Goal: Book appointment/travel/reservation

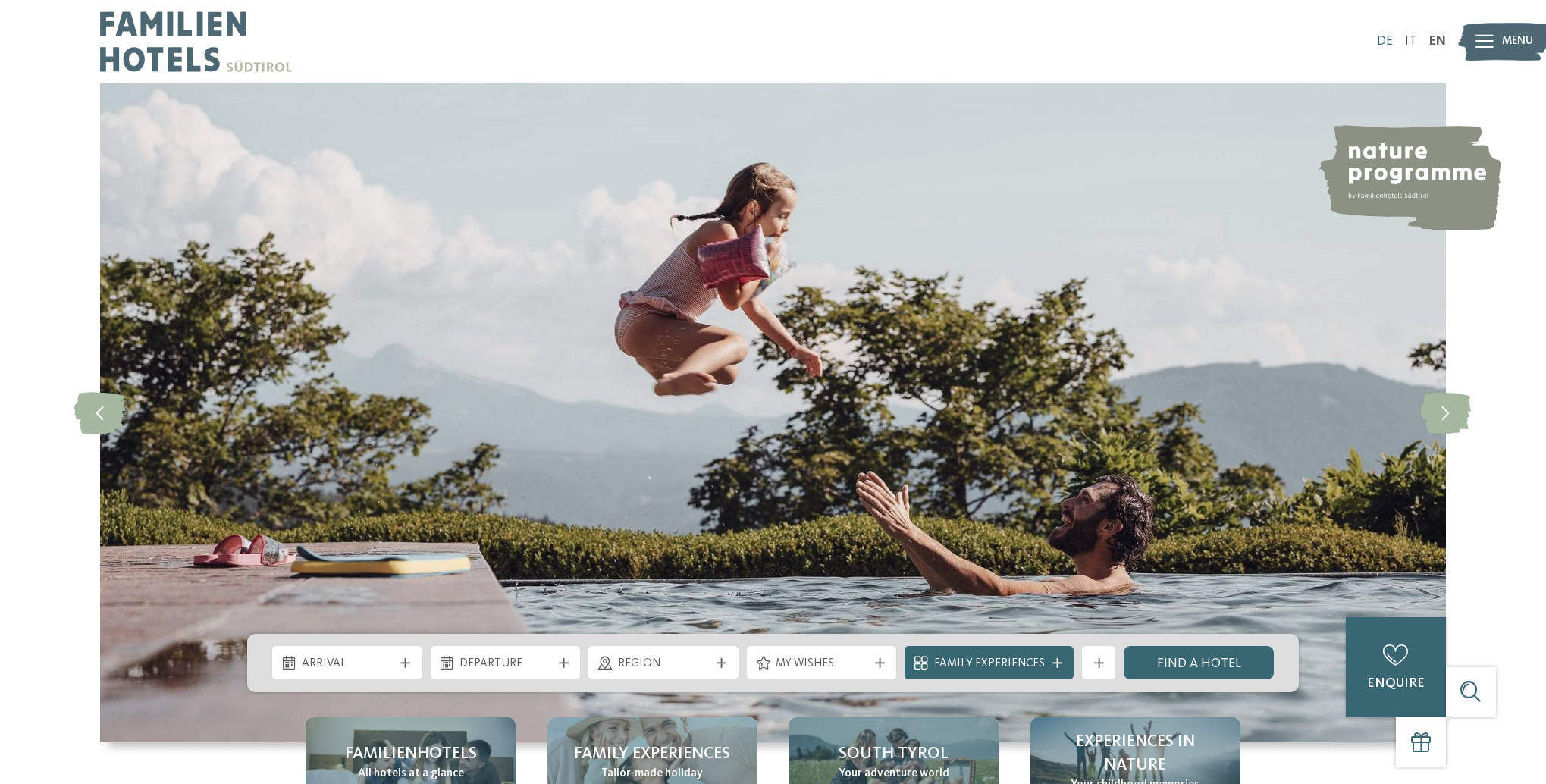
click at [1384, 38] on link "DE" at bounding box center [1385, 41] width 16 height 13
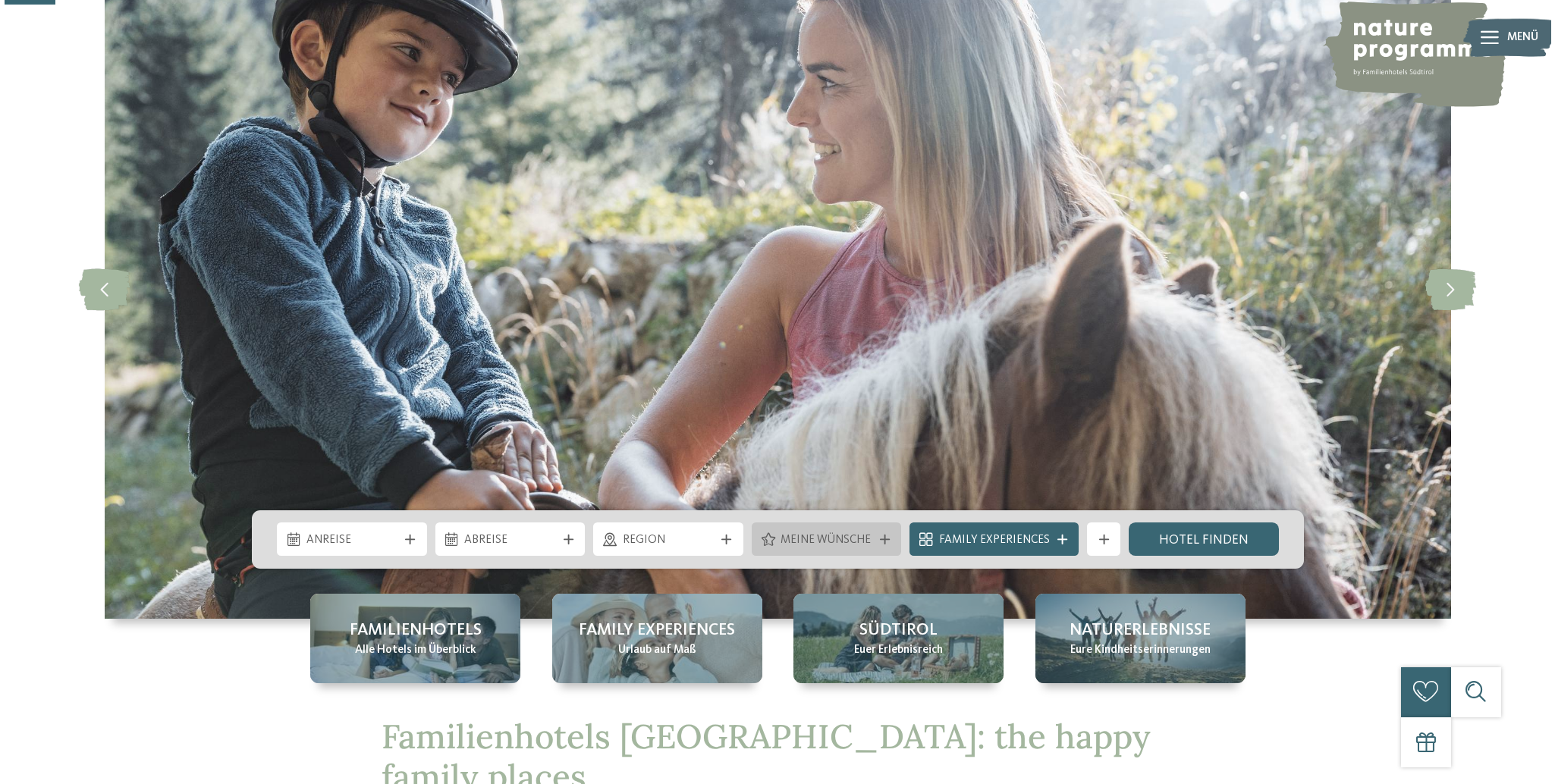
scroll to position [237, 0]
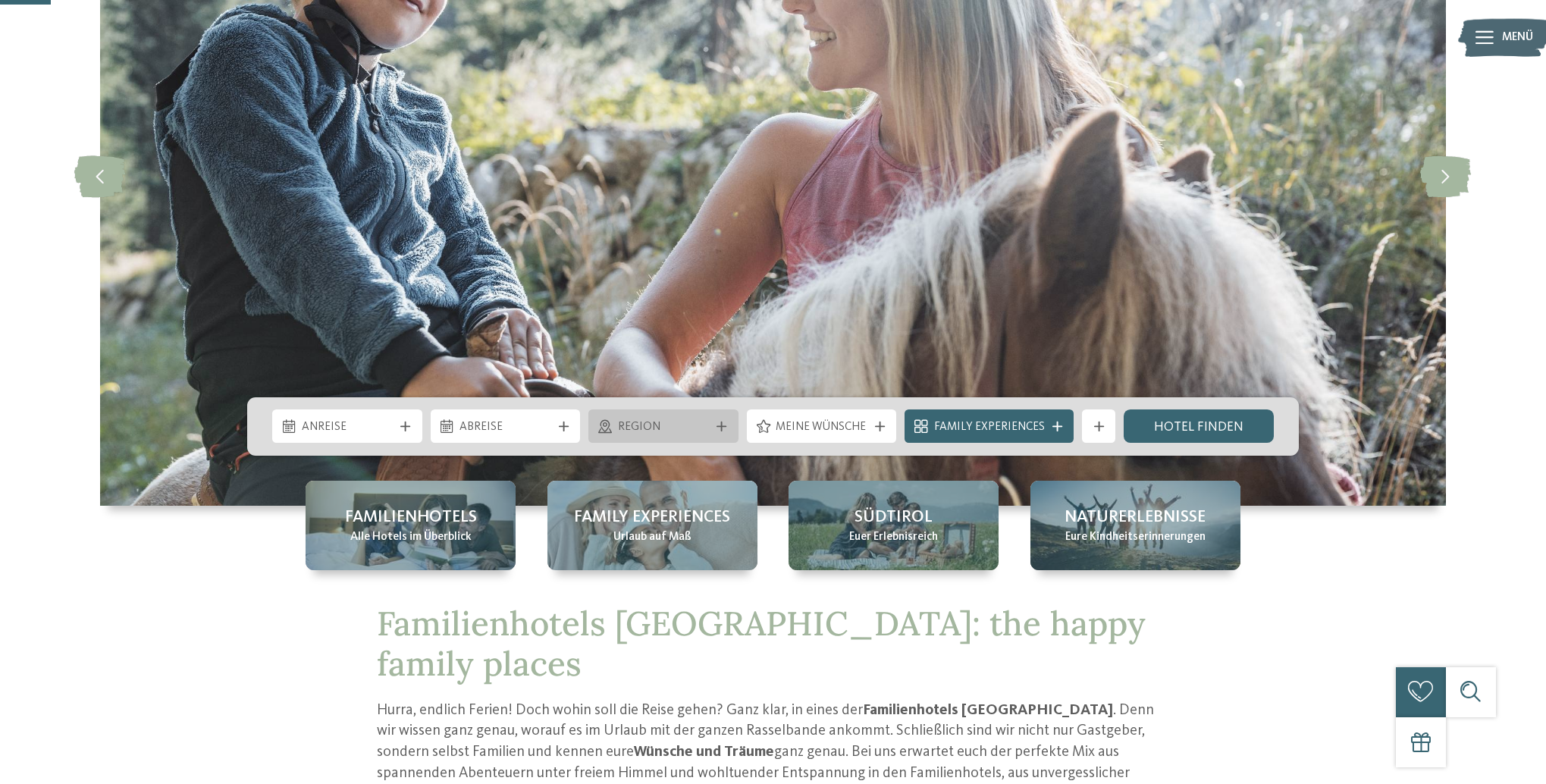
click at [719, 423] on icon at bounding box center [721, 426] width 10 height 10
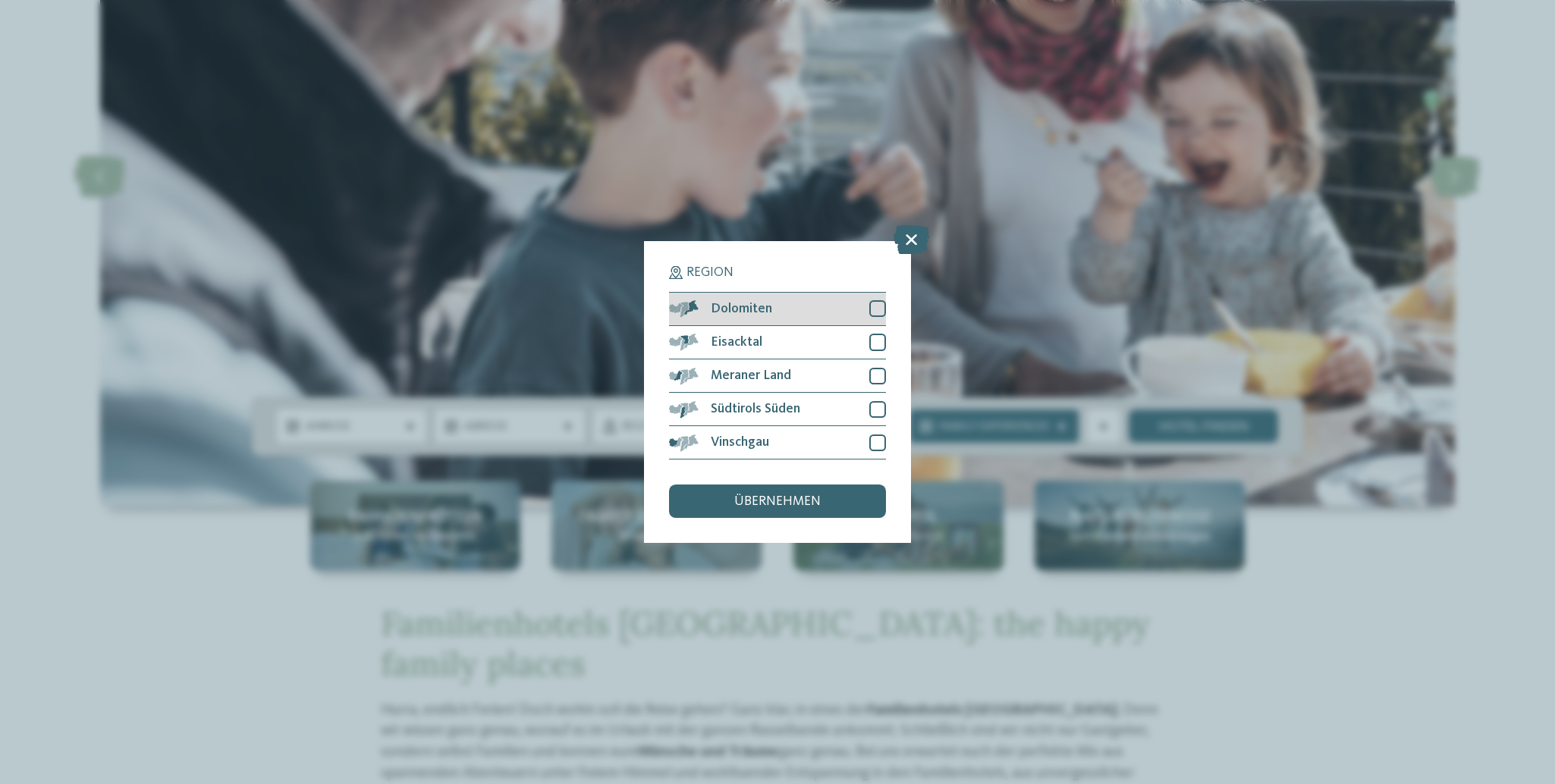
click at [876, 301] on div at bounding box center [878, 309] width 17 height 17
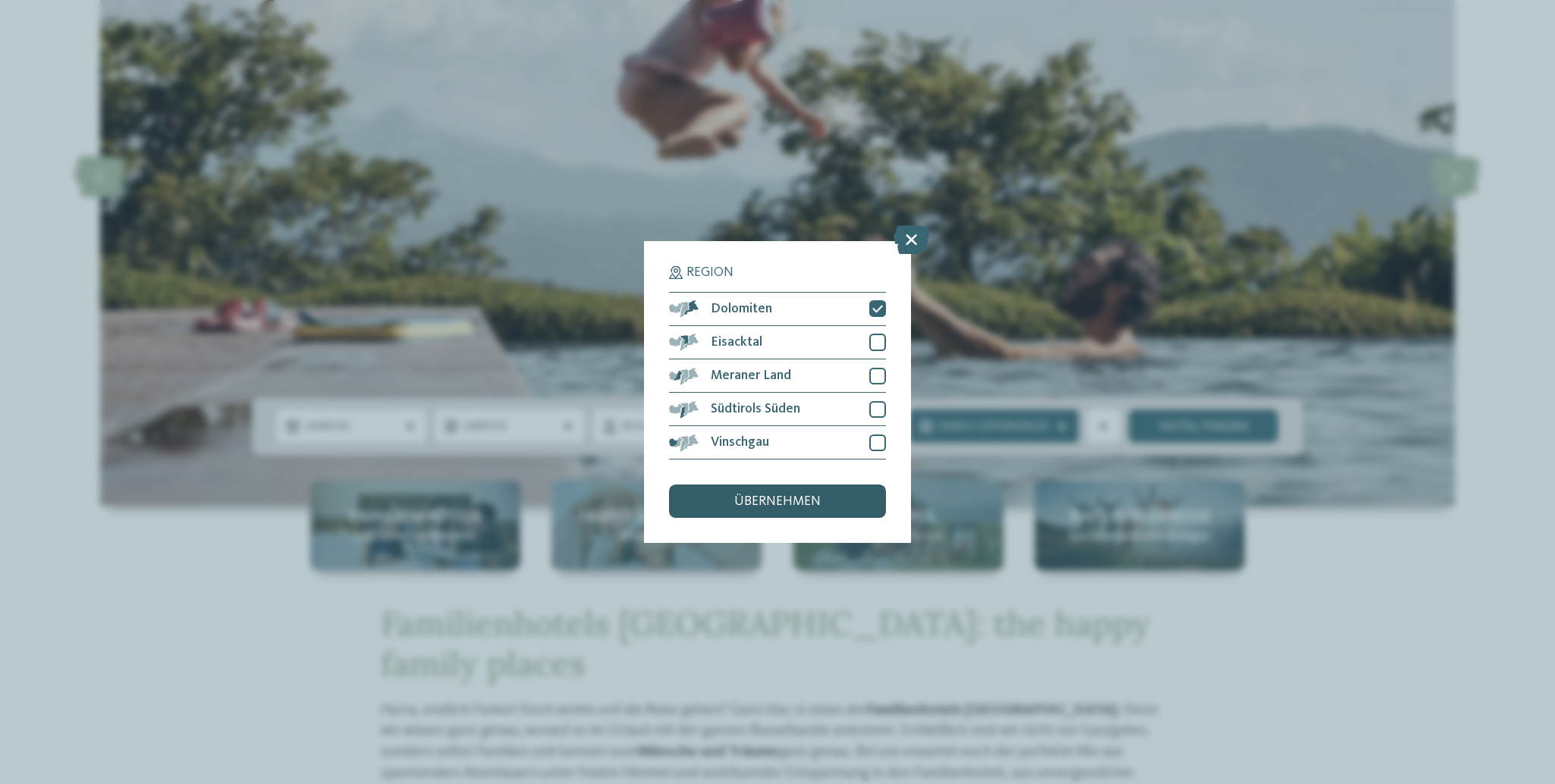
click at [745, 495] on span "übernehmen" at bounding box center [777, 501] width 86 height 13
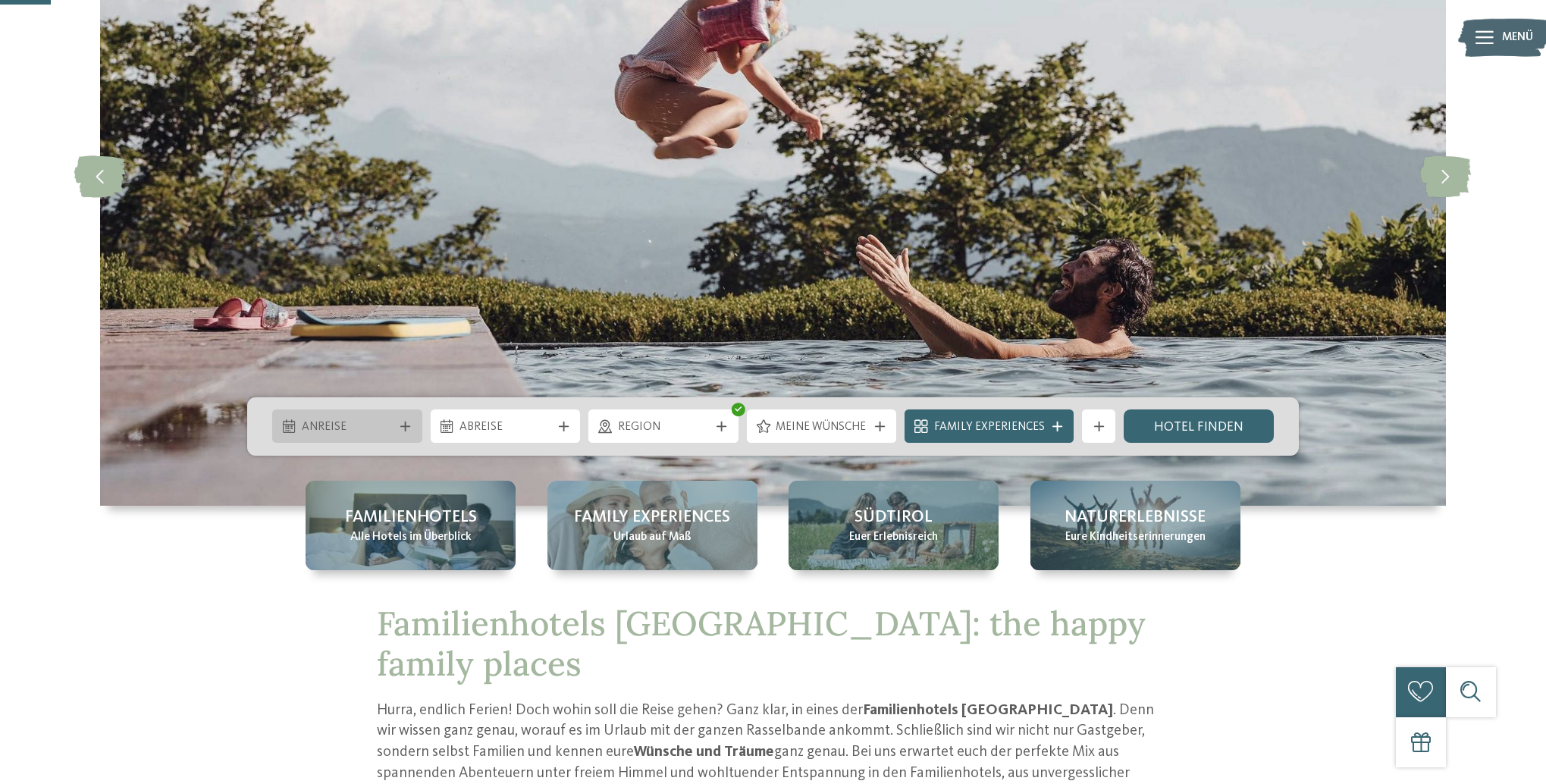
click at [355, 429] on span "Anreise" at bounding box center [347, 427] width 92 height 17
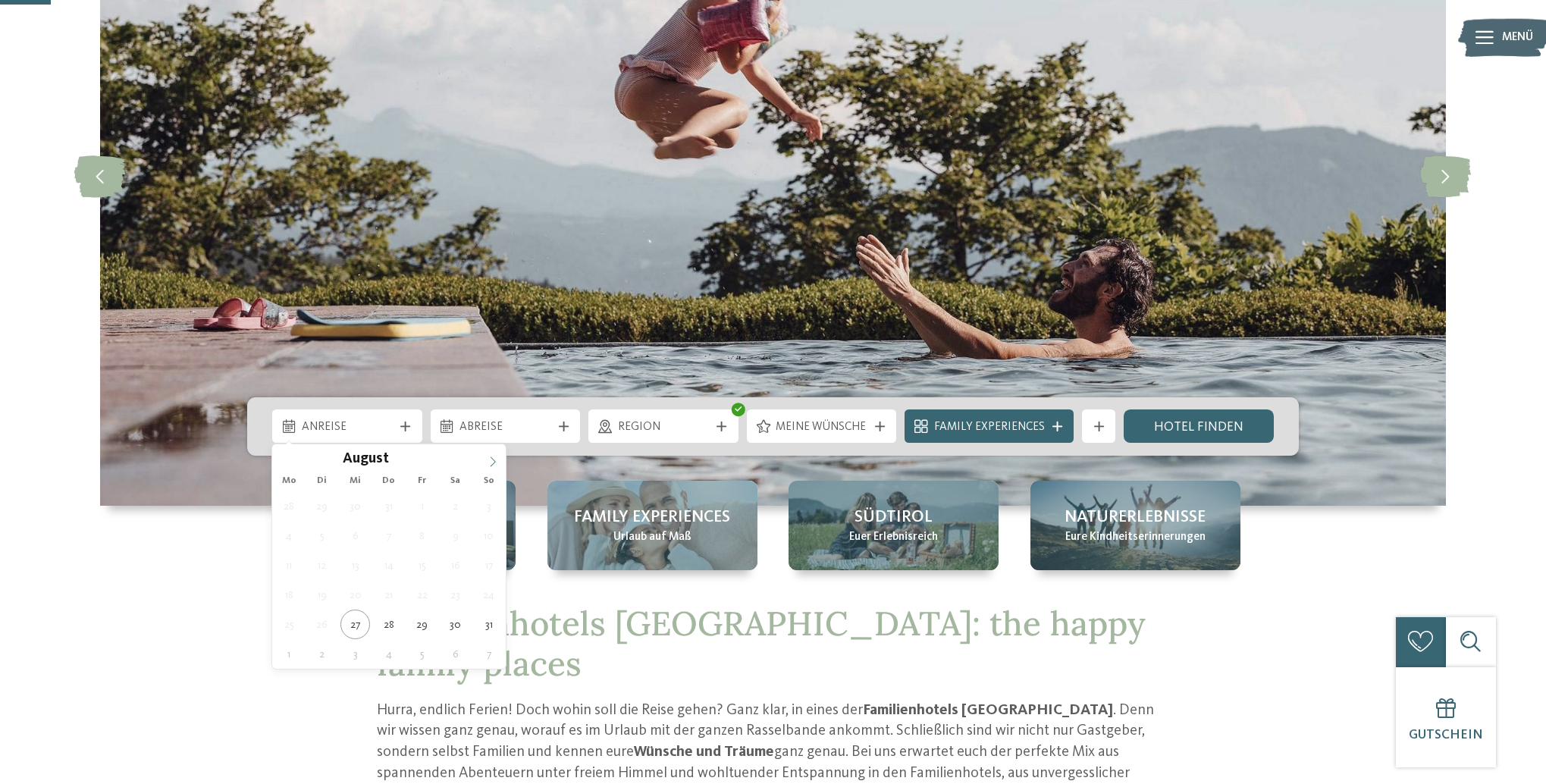
click at [493, 460] on icon at bounding box center [493, 462] width 11 height 11
click at [493, 460] on icon at bounding box center [493, 462] width 5 height 10
type input "****"
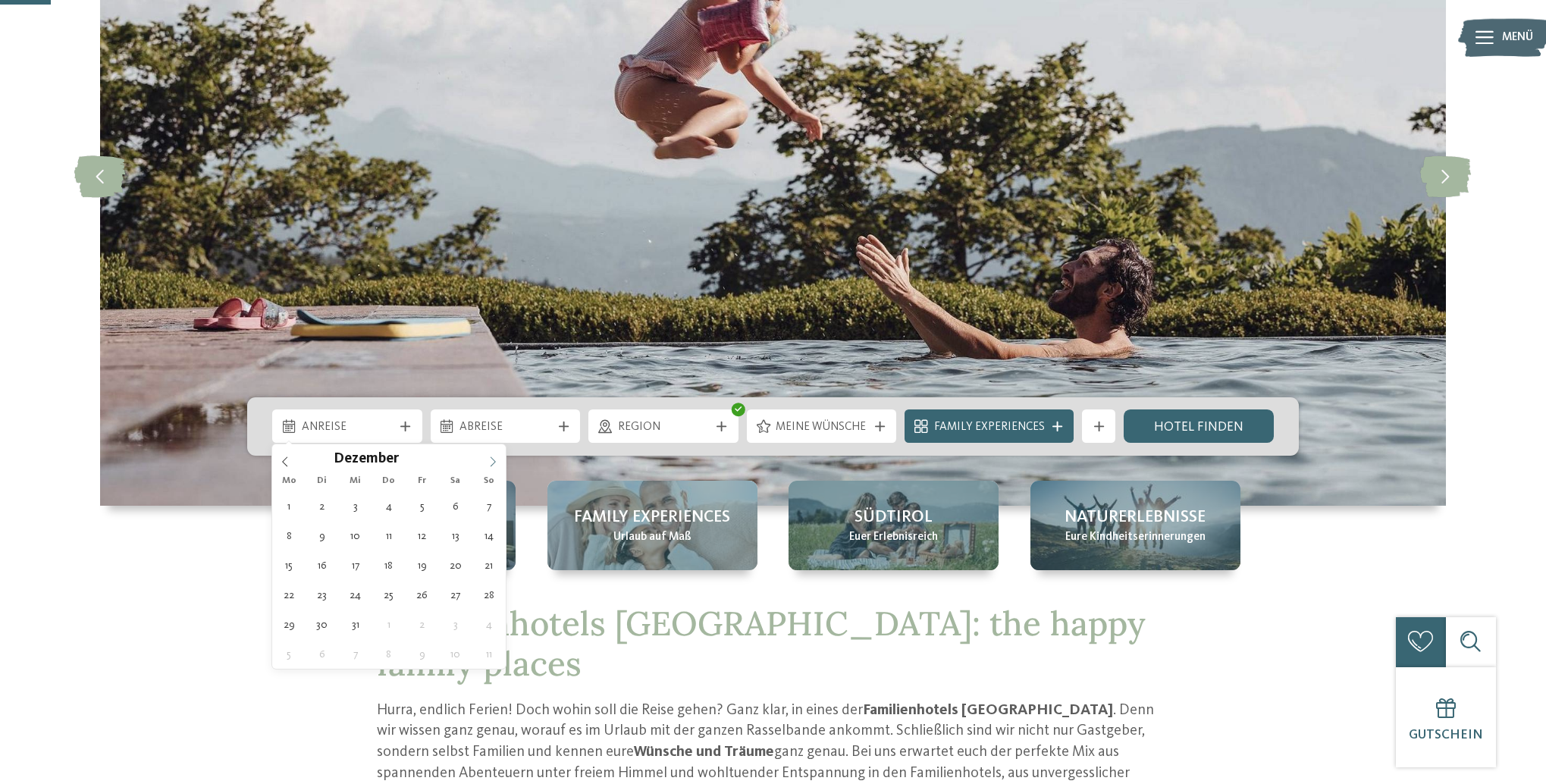
click at [493, 460] on icon at bounding box center [493, 462] width 5 height 10
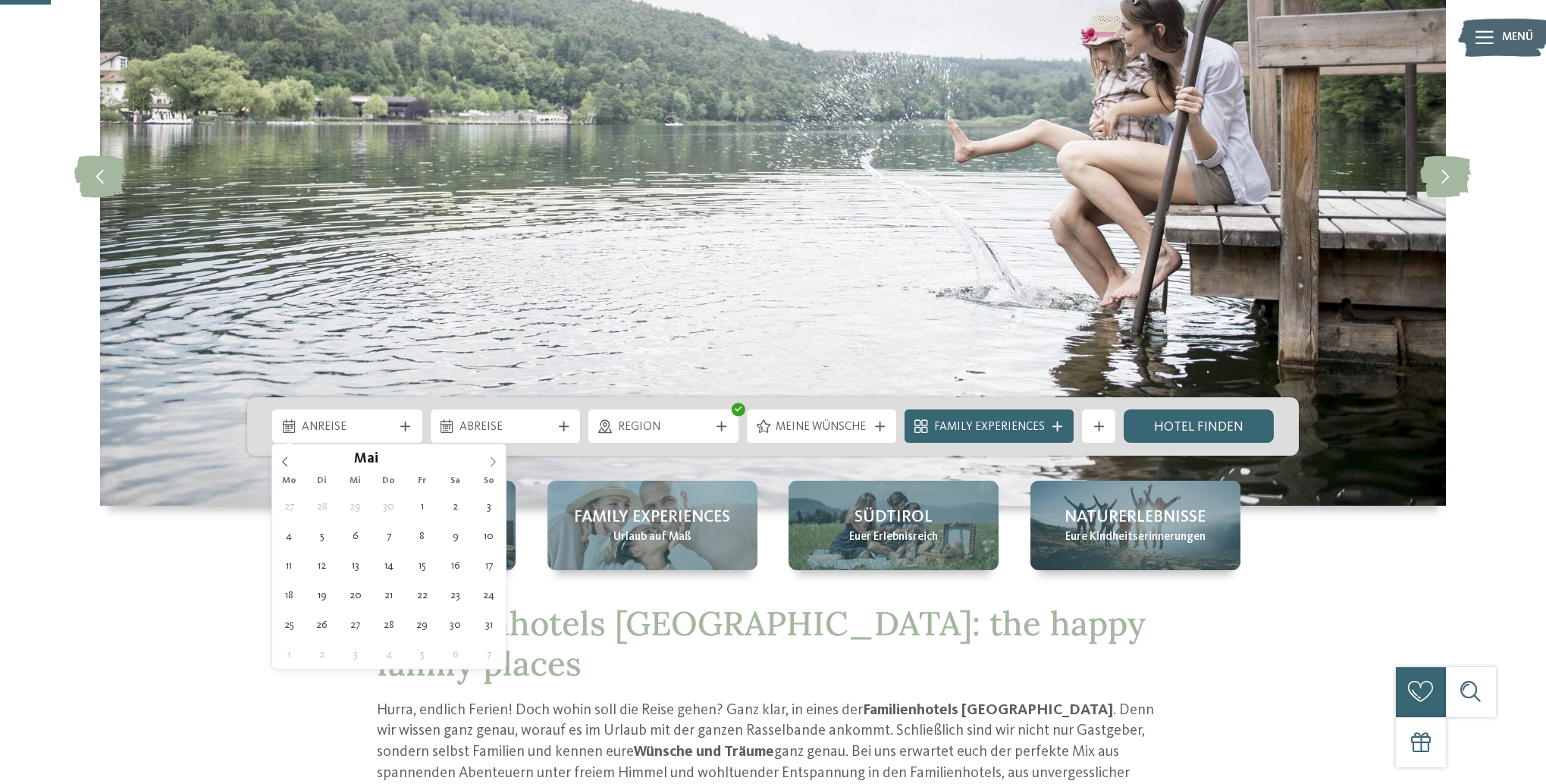
click at [493, 460] on icon at bounding box center [493, 462] width 5 height 10
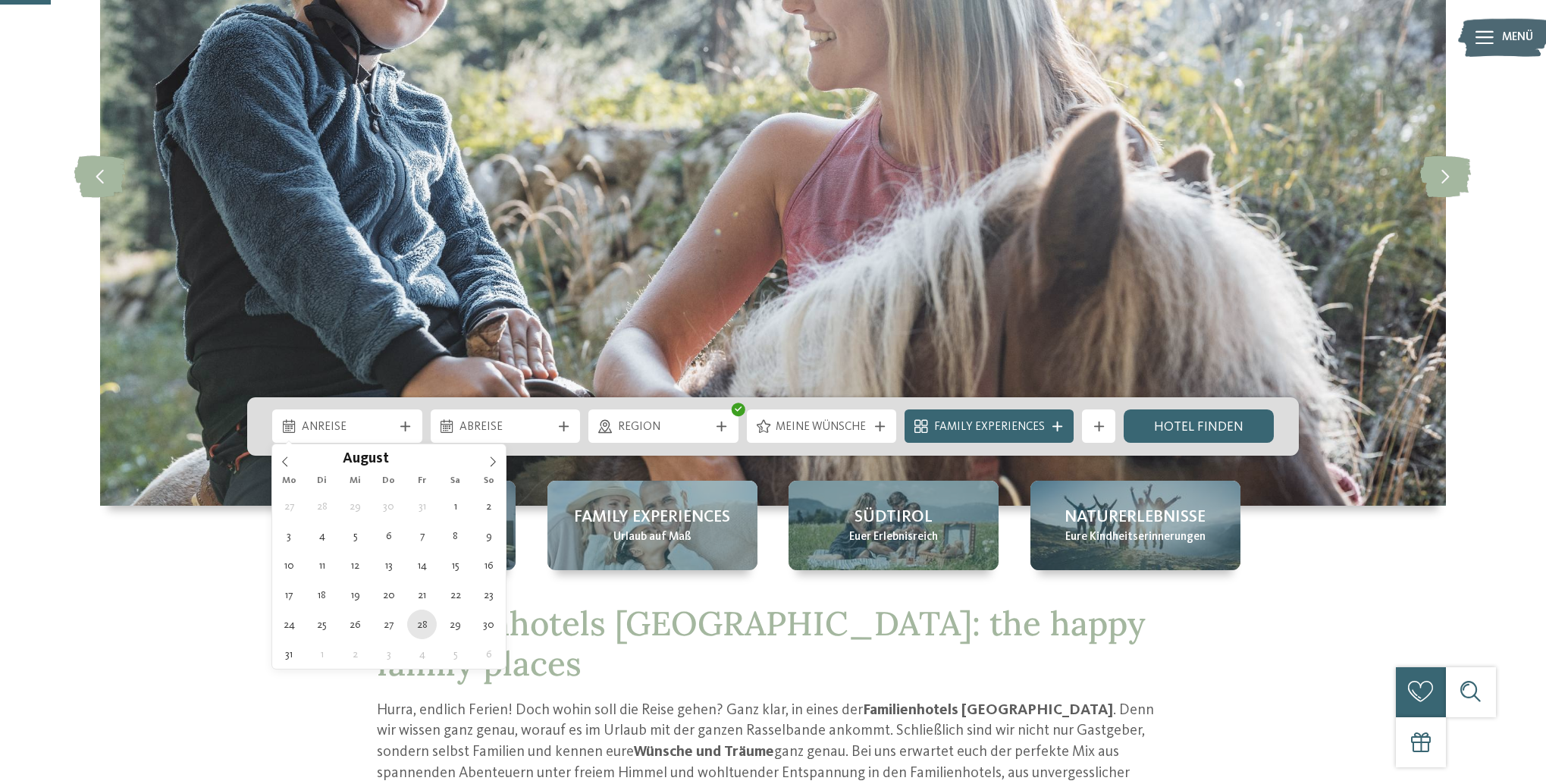
type div "[DATE]"
type input "****"
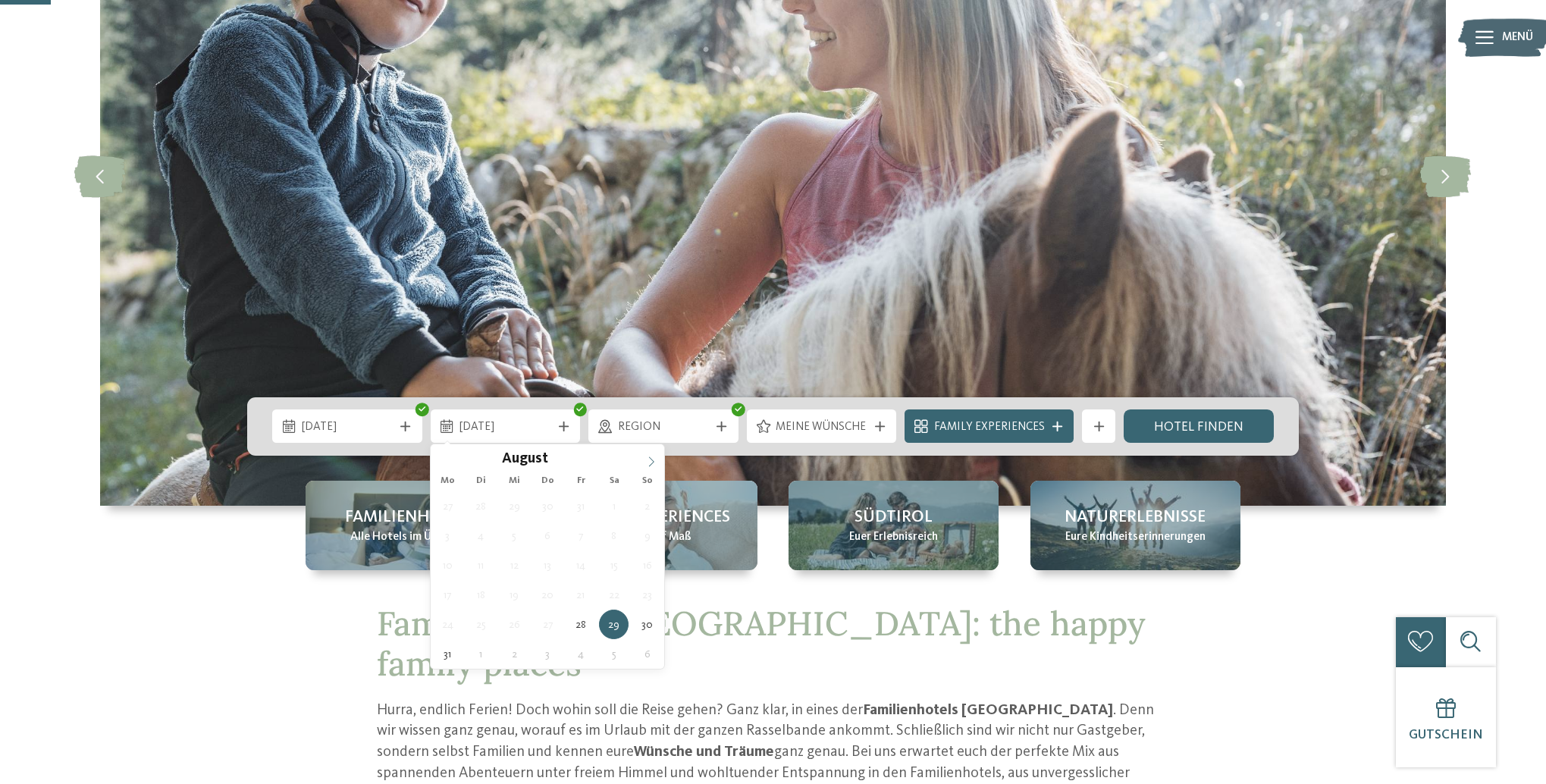
click at [651, 463] on icon at bounding box center [651, 462] width 11 height 11
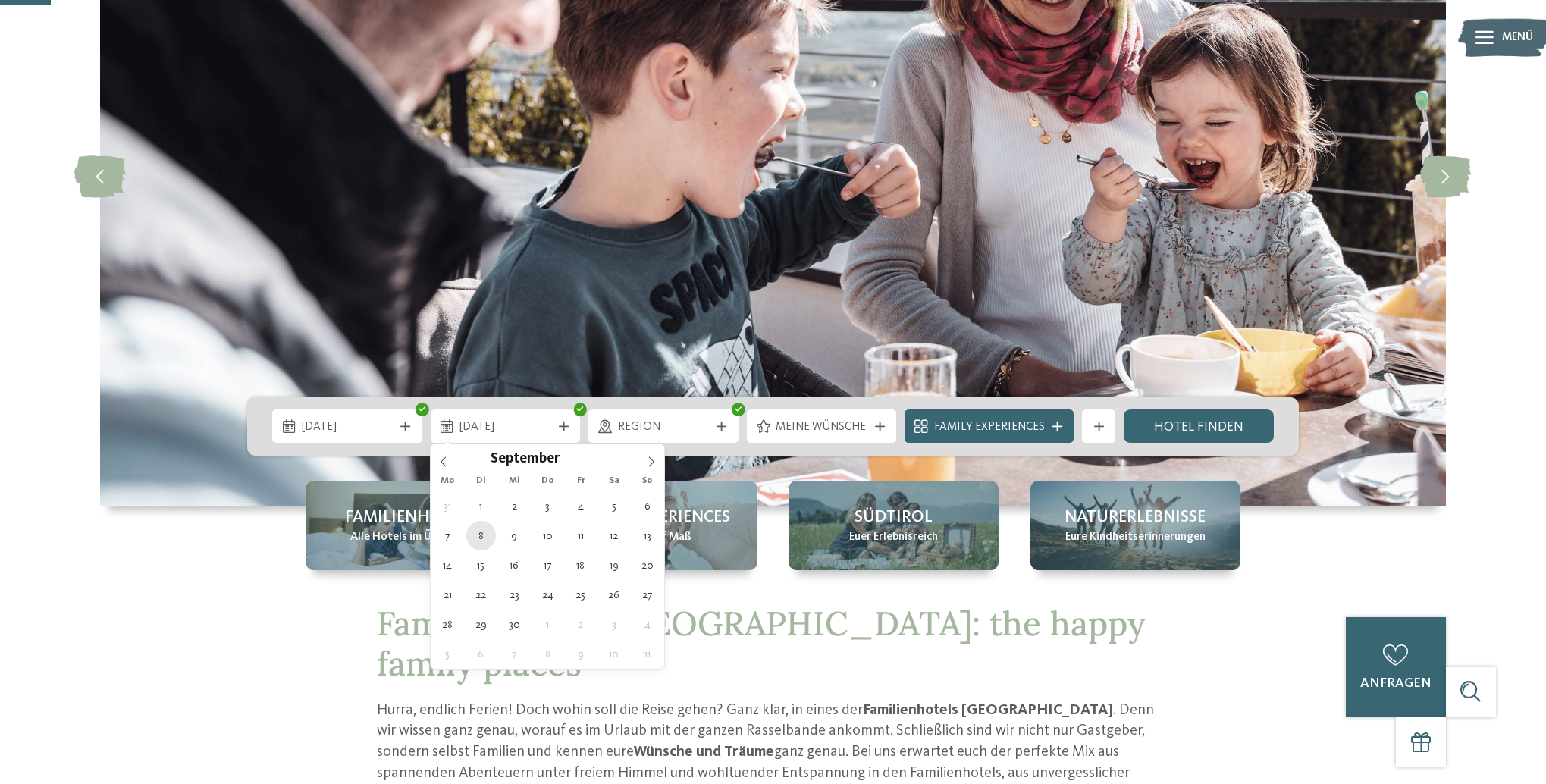
type div "[DATE]"
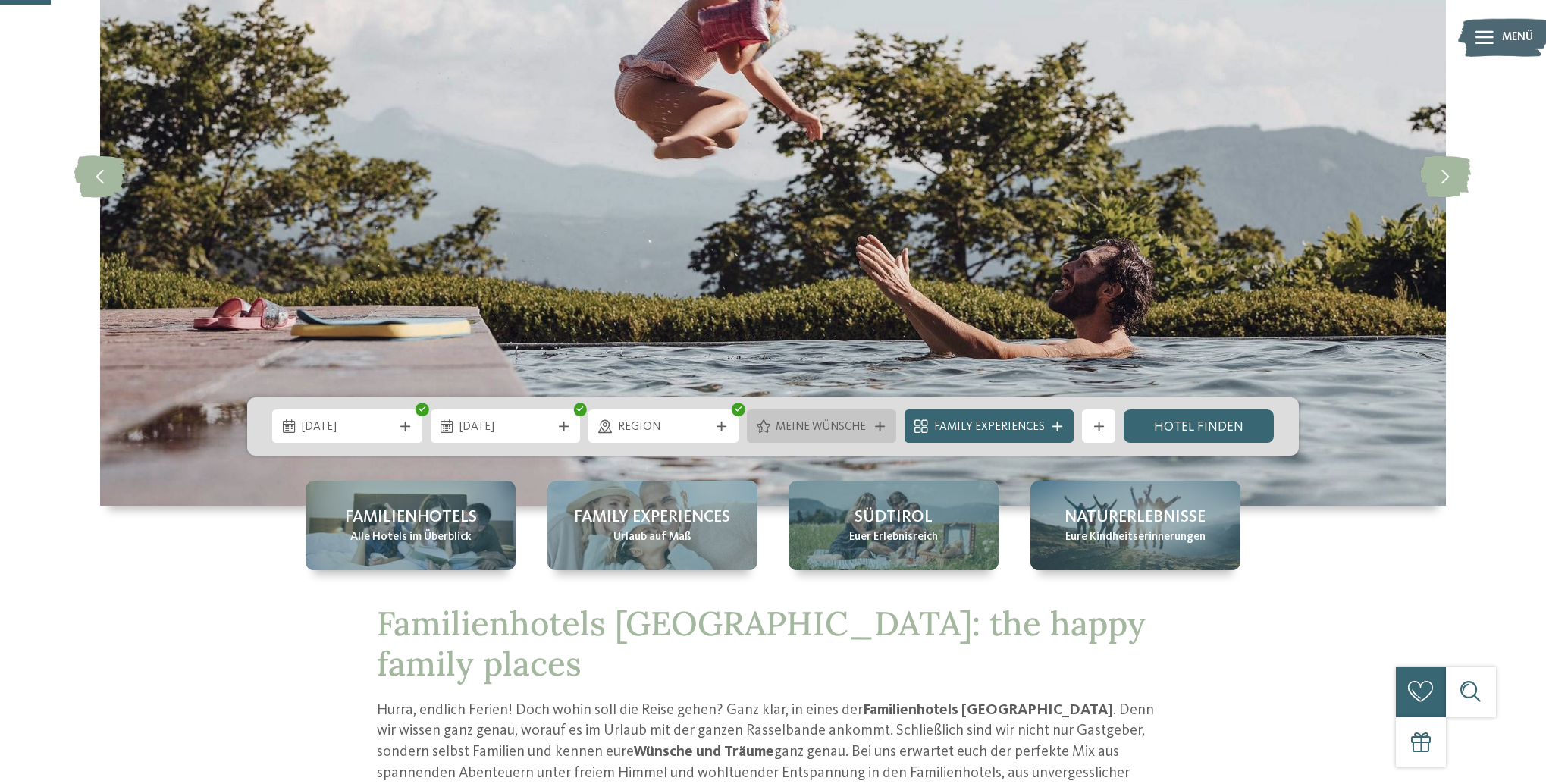
click at [882, 423] on icon at bounding box center [879, 426] width 10 height 10
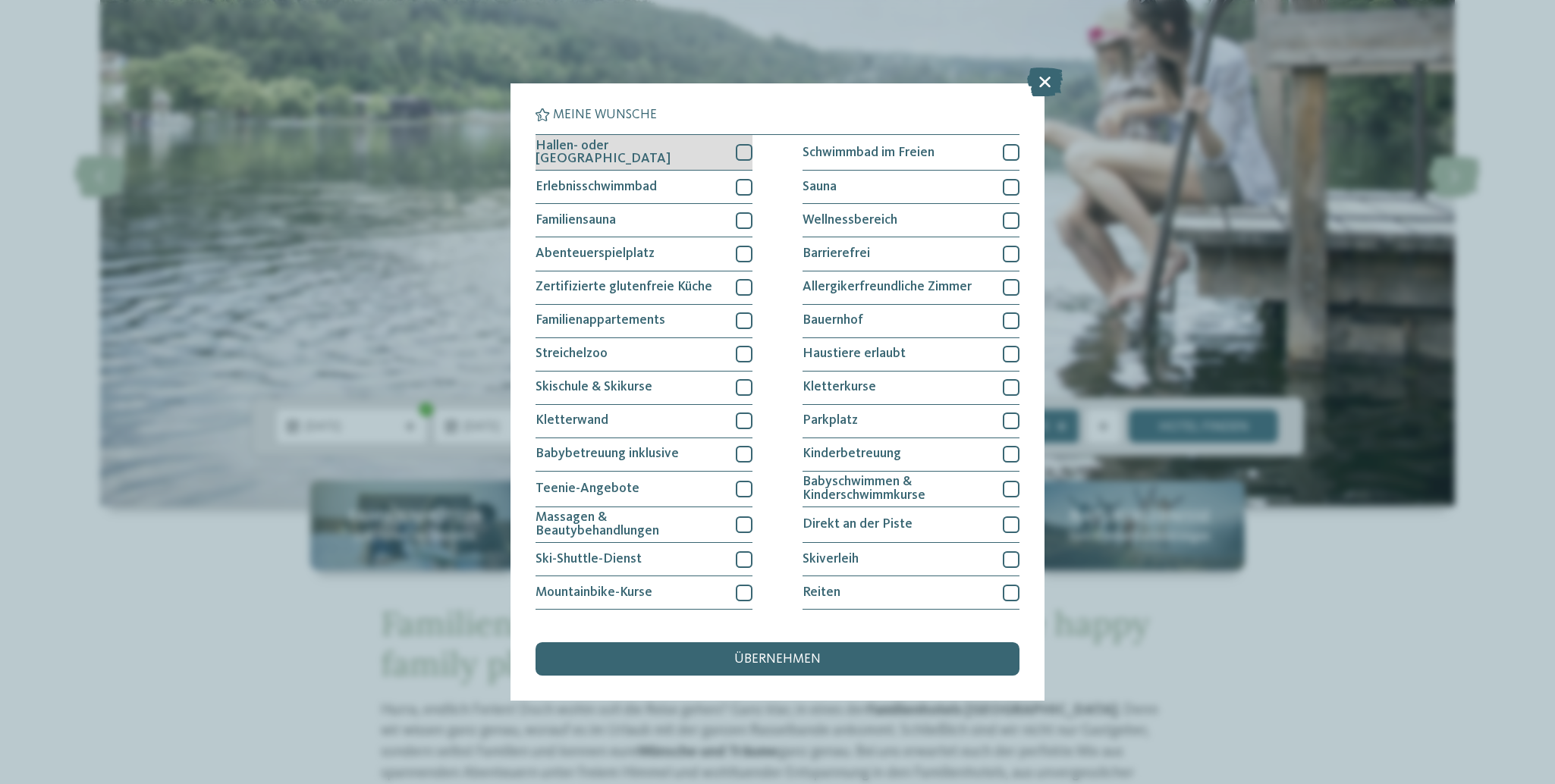
click at [743, 149] on div at bounding box center [744, 152] width 17 height 17
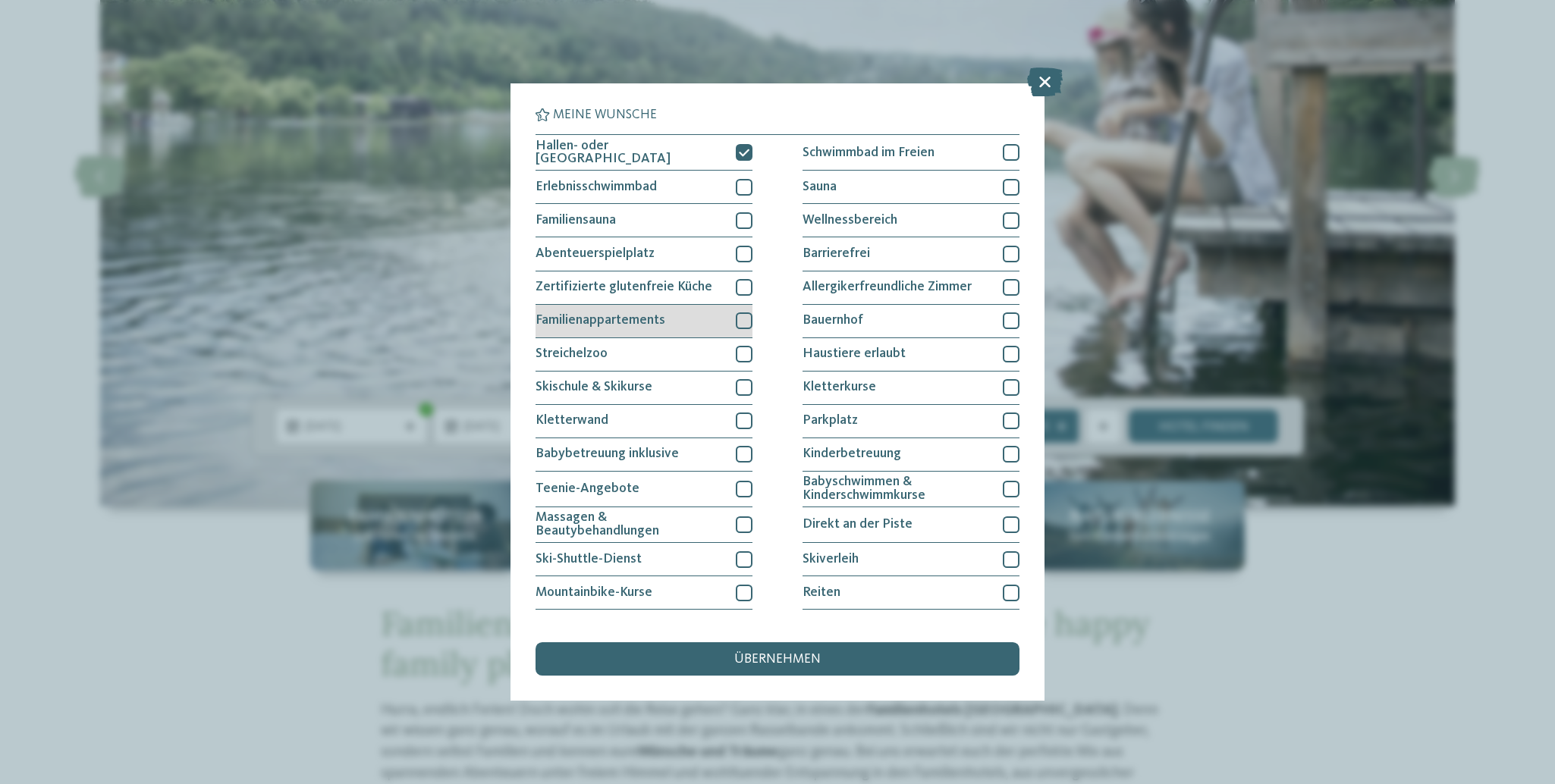
click at [739, 316] on div at bounding box center [744, 320] width 17 height 17
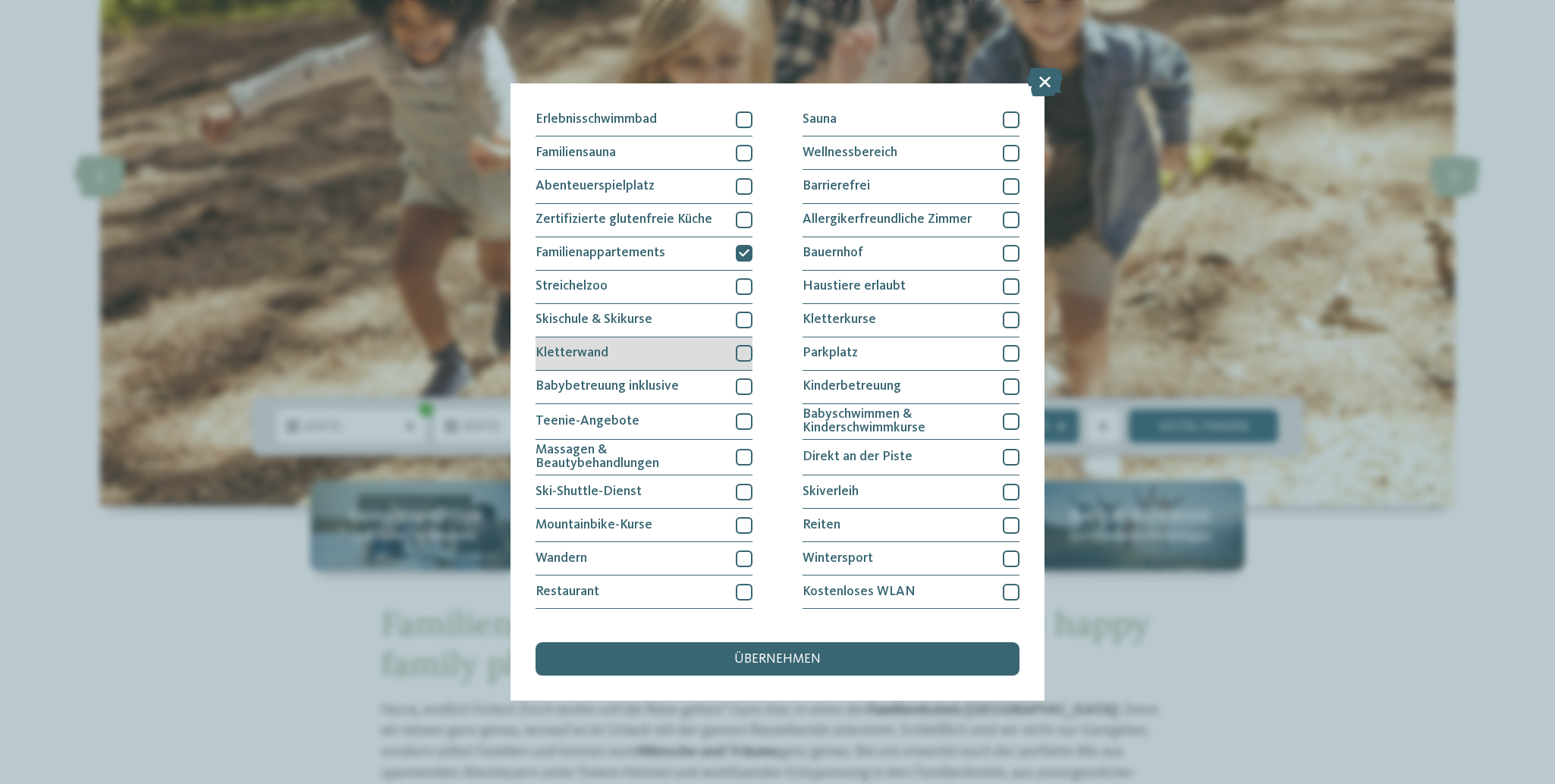
scroll to position [71, 0]
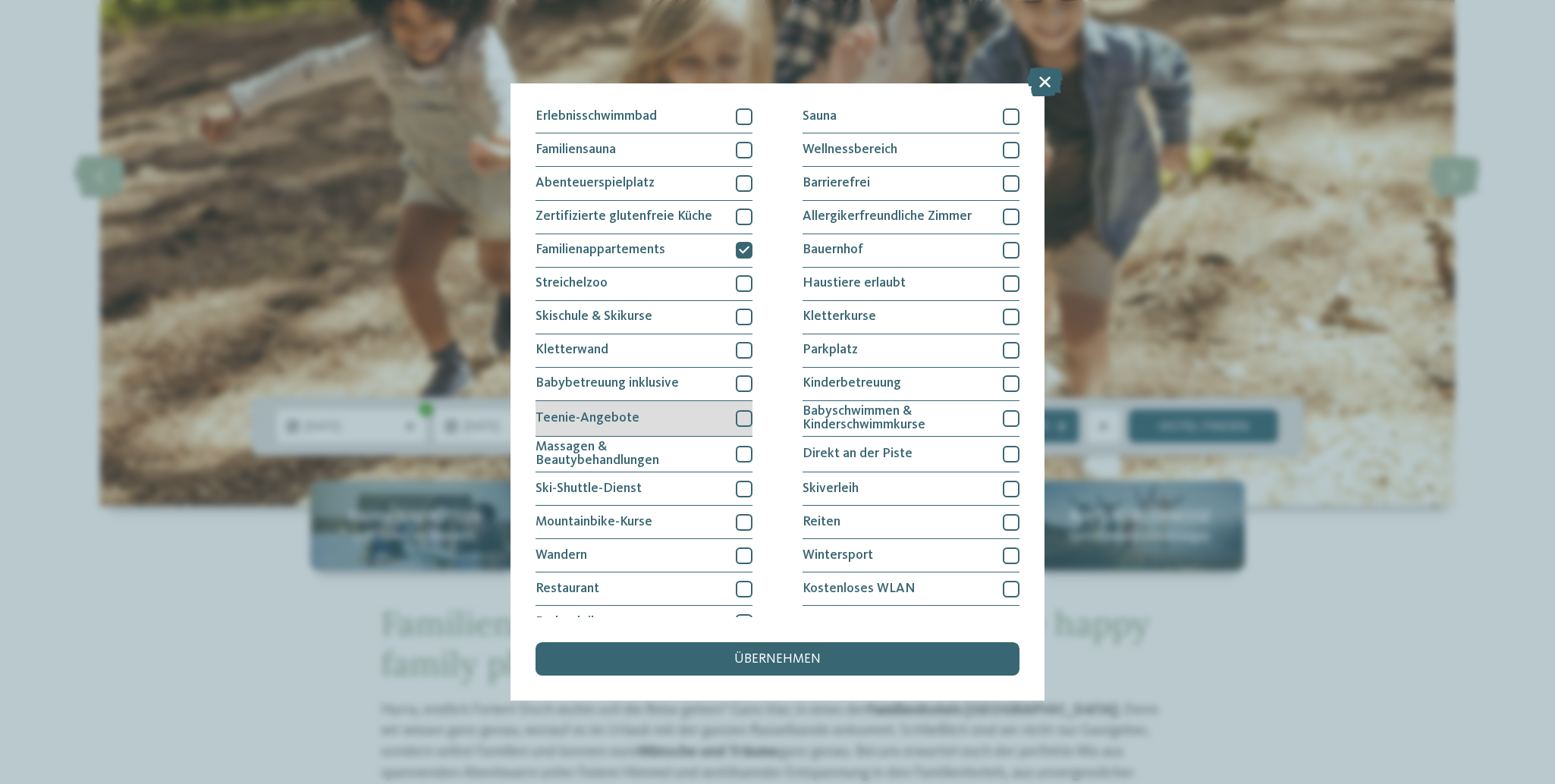
click at [738, 412] on div at bounding box center [744, 418] width 17 height 17
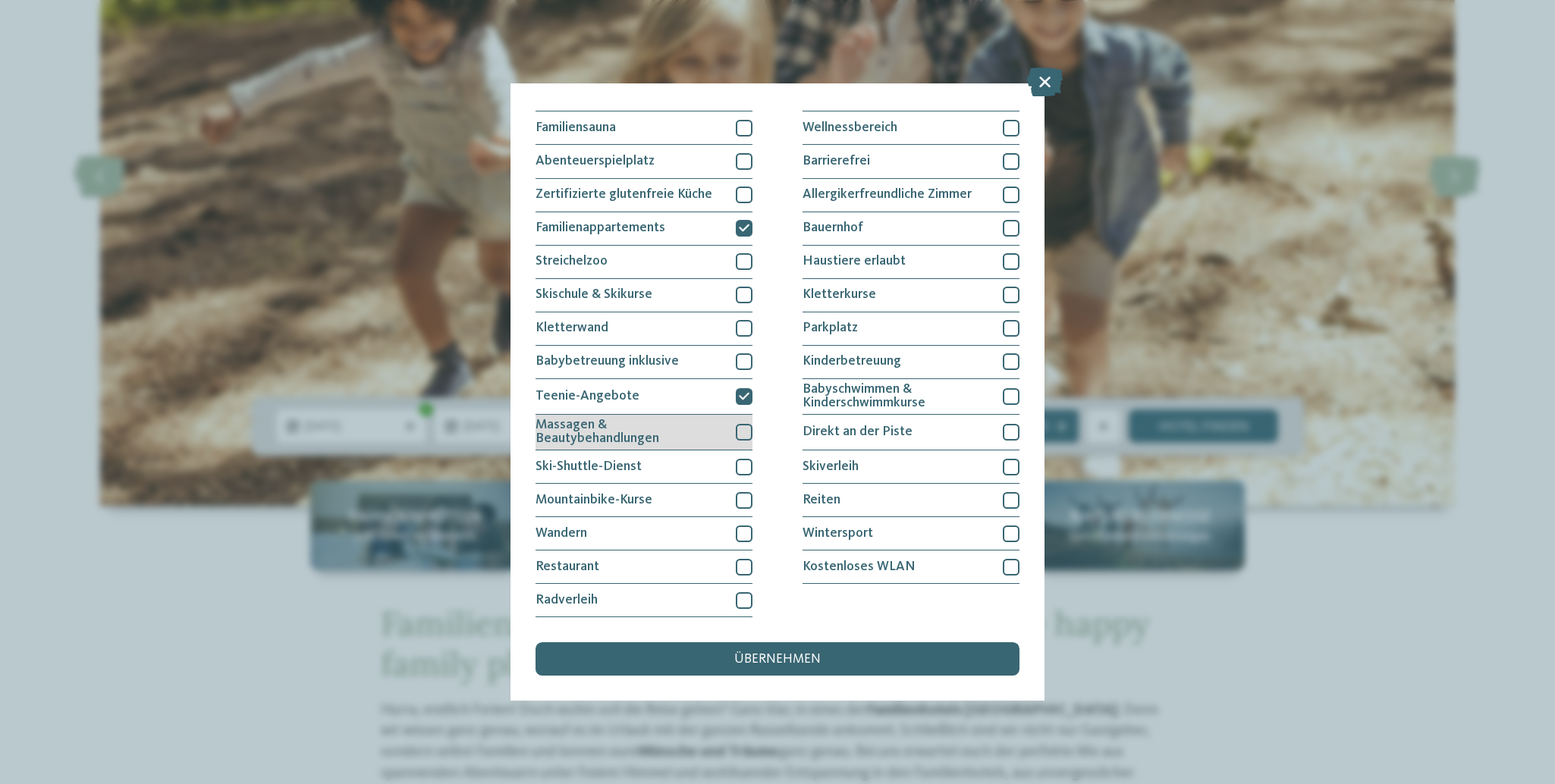
click at [737, 423] on div at bounding box center [744, 431] width 17 height 17
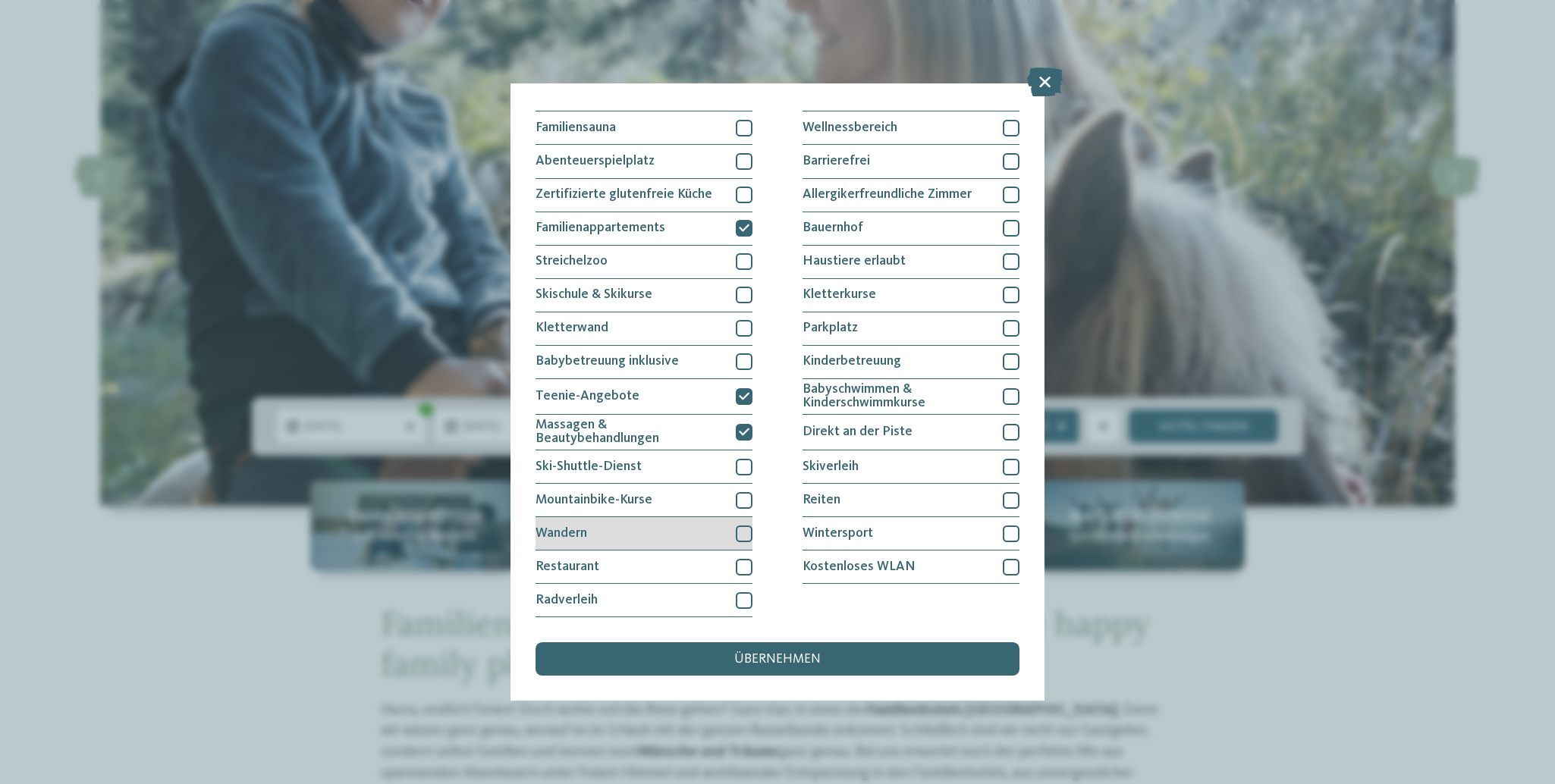
click at [738, 526] on div at bounding box center [744, 534] width 17 height 17
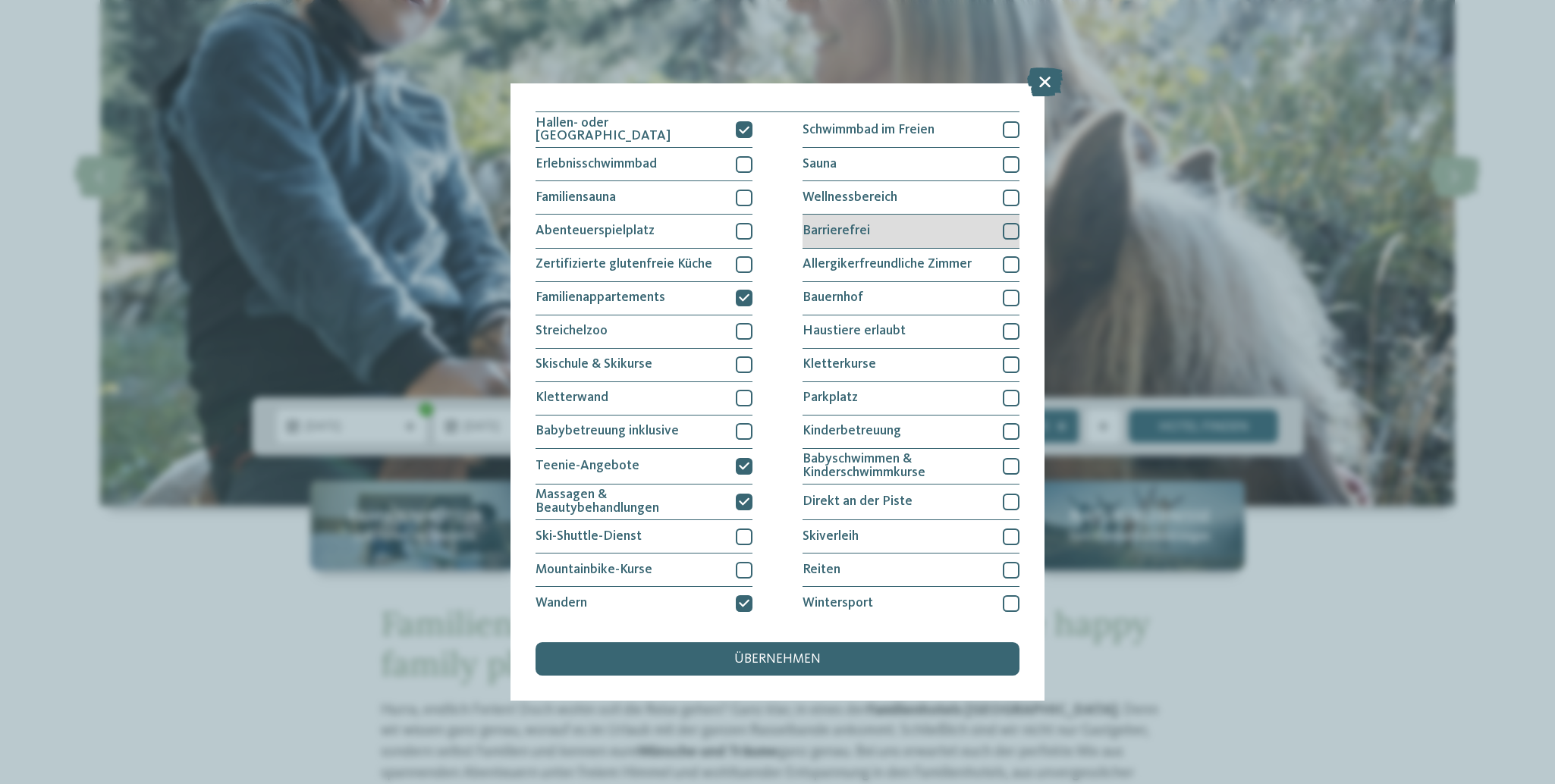
scroll to position [0, 0]
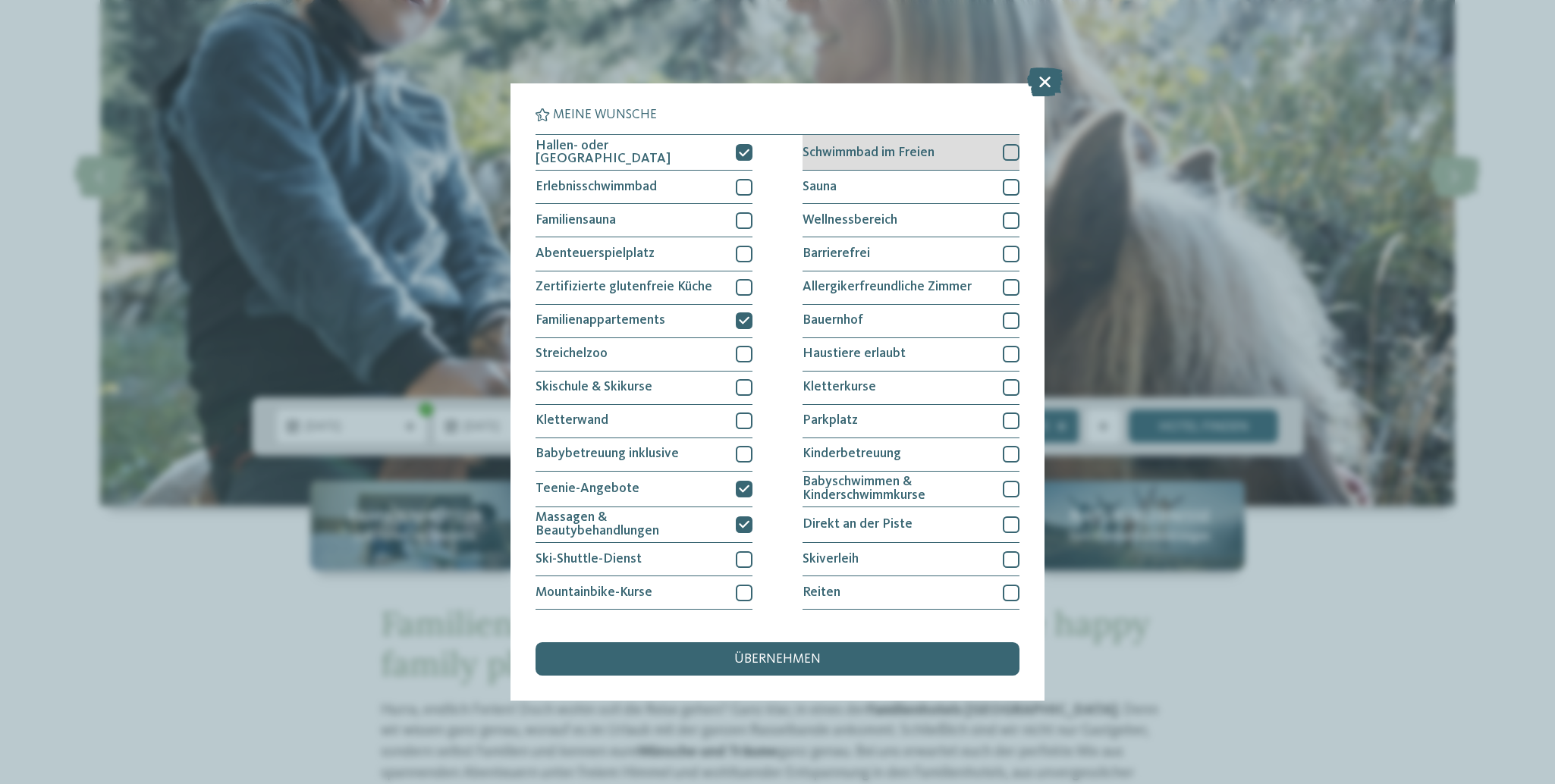
click at [1002, 151] on div at bounding box center [1010, 152] width 17 height 17
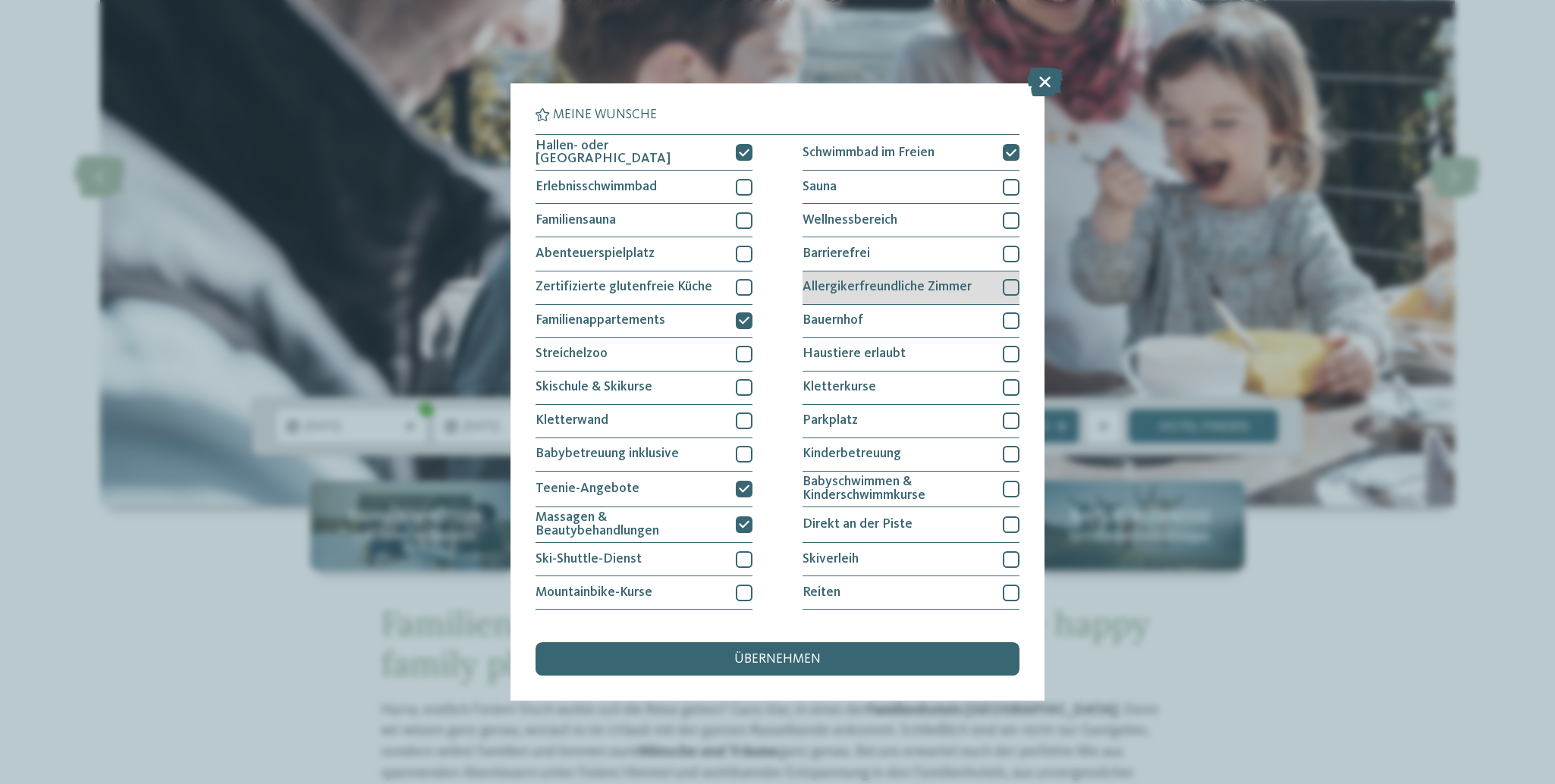
click at [1002, 283] on div at bounding box center [1010, 287] width 17 height 17
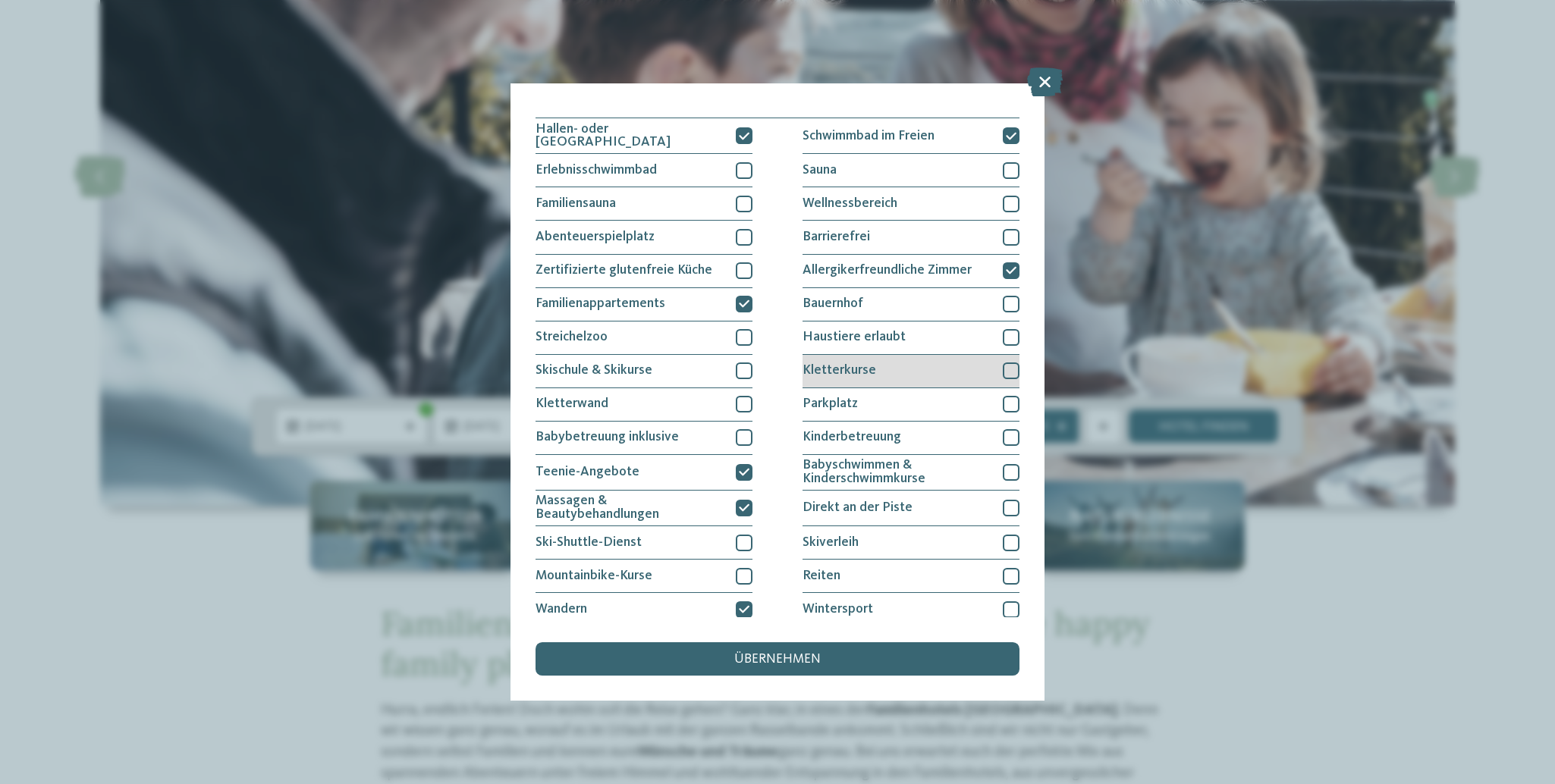
scroll to position [28, 0]
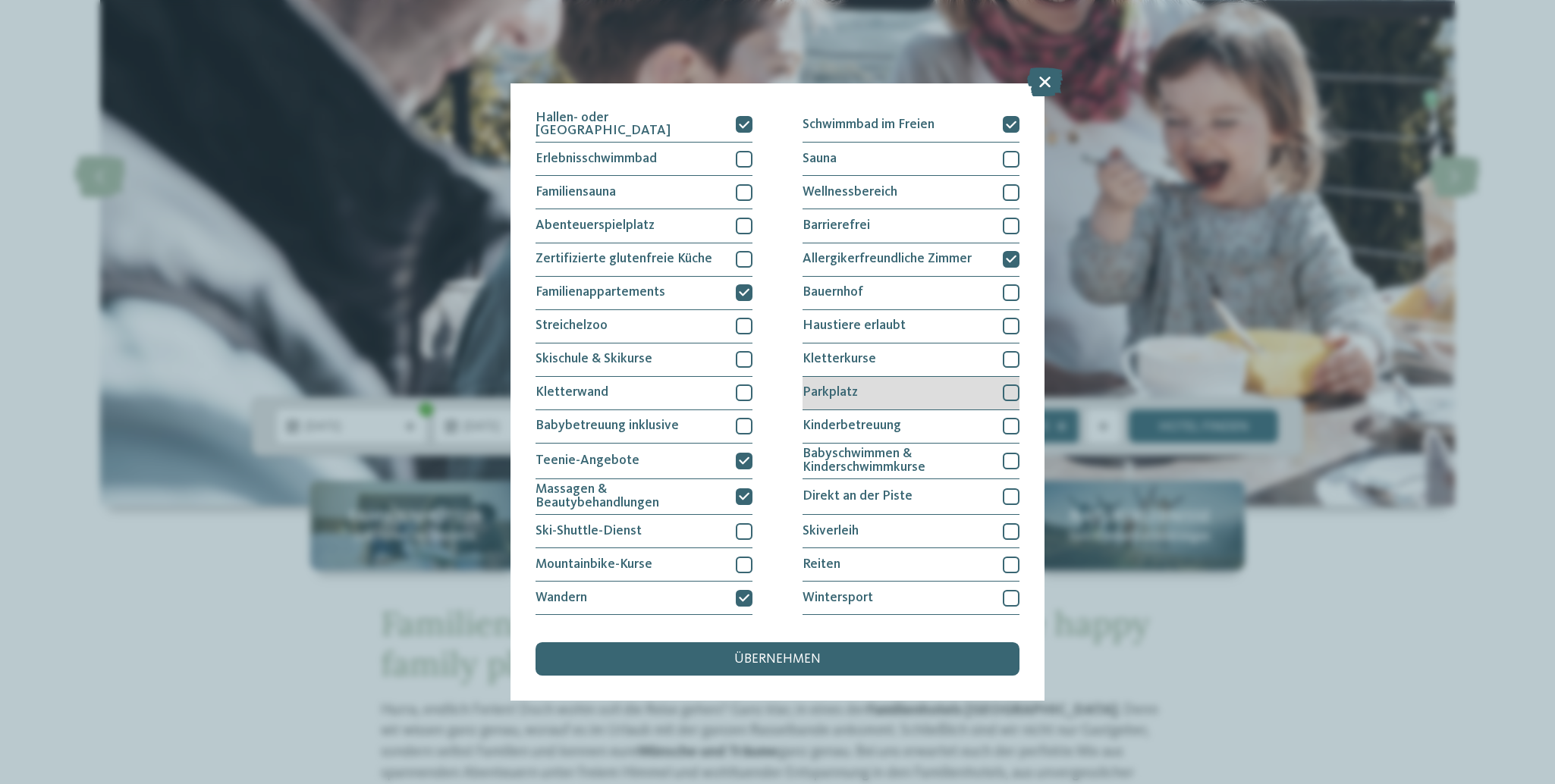
click at [1002, 390] on div at bounding box center [1010, 392] width 17 height 17
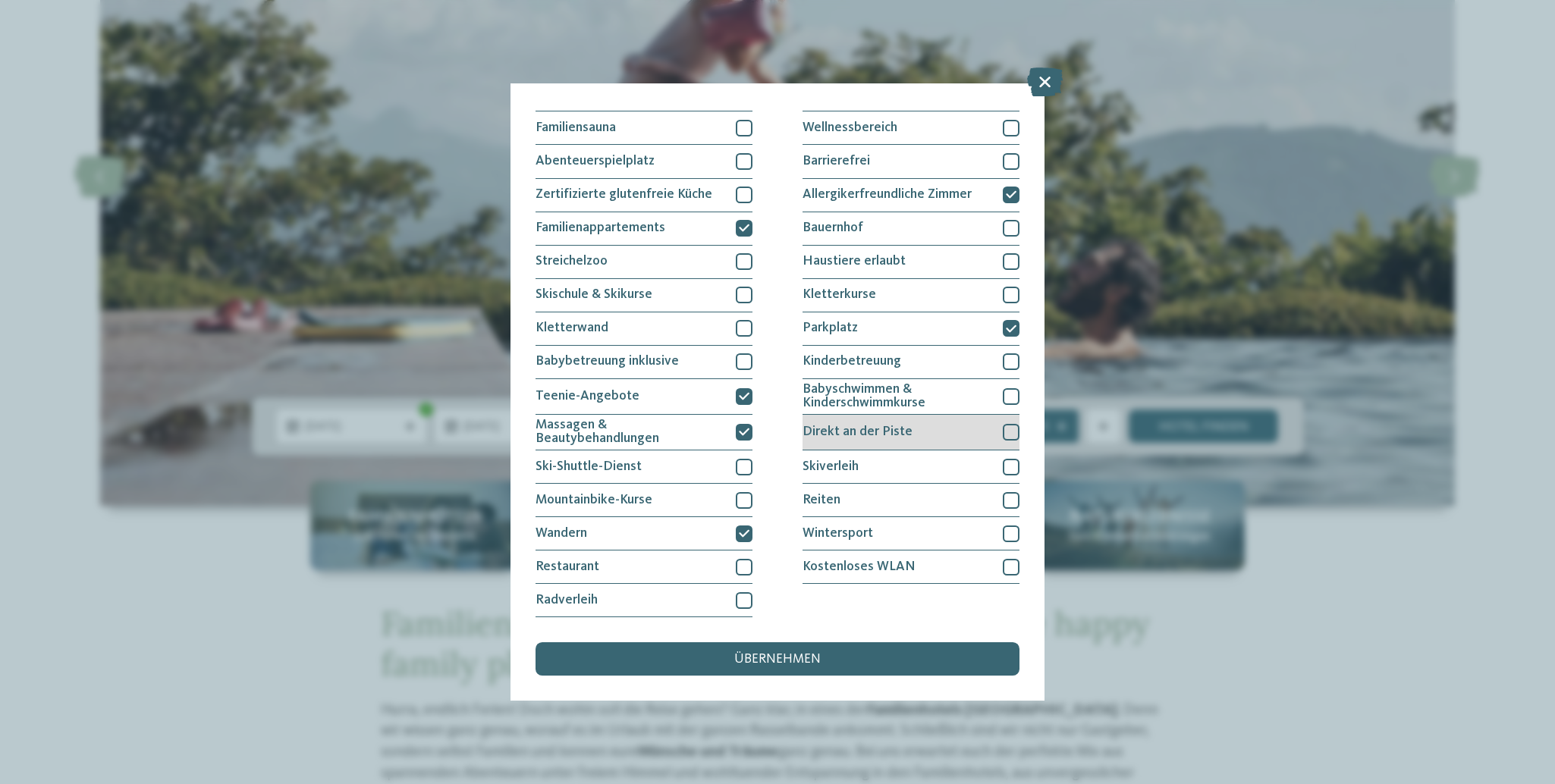
scroll to position [255, 0]
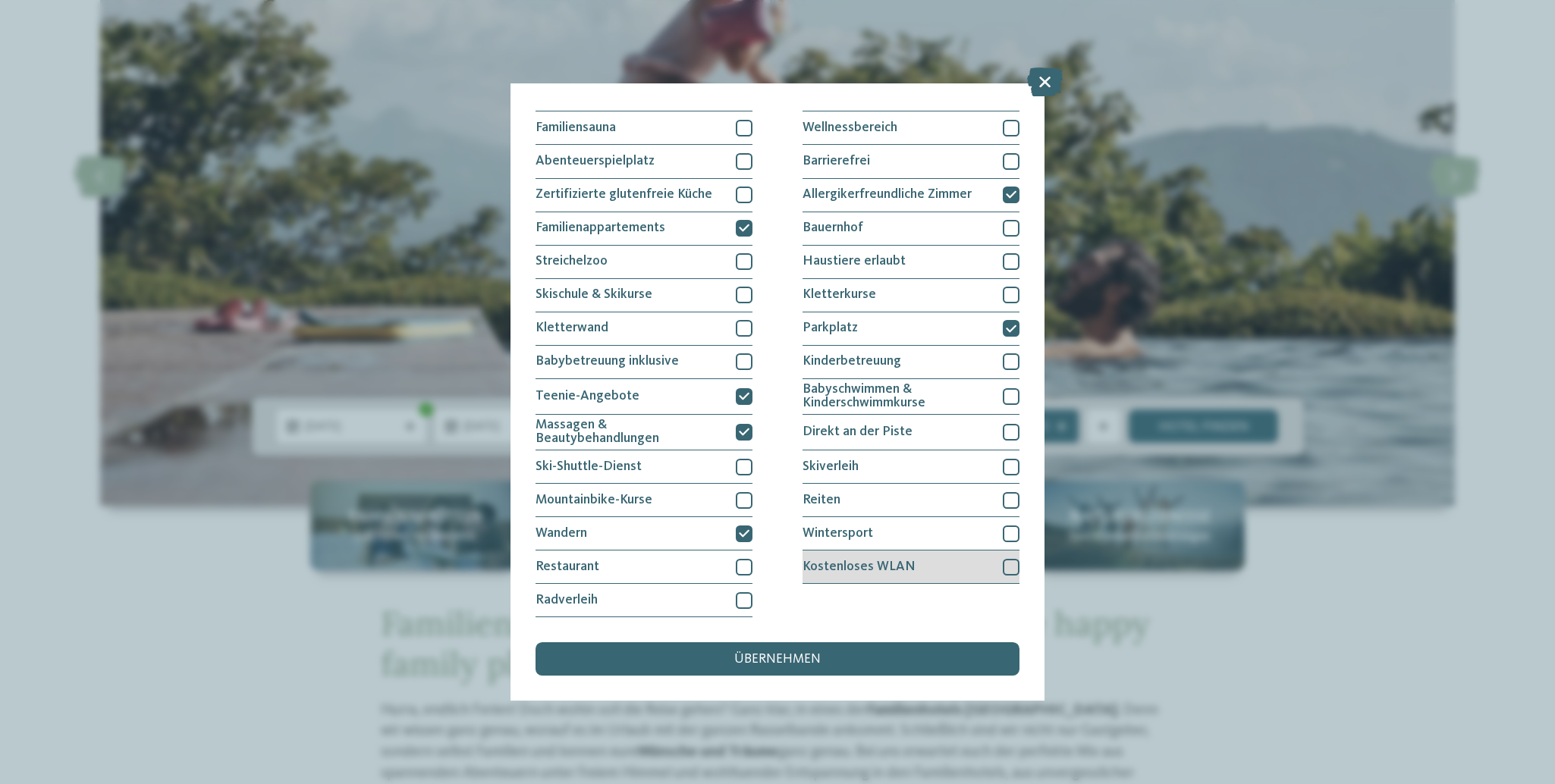
click at [1002, 559] on div at bounding box center [1010, 567] width 17 height 17
click at [780, 653] on span "übernehmen" at bounding box center [777, 659] width 86 height 13
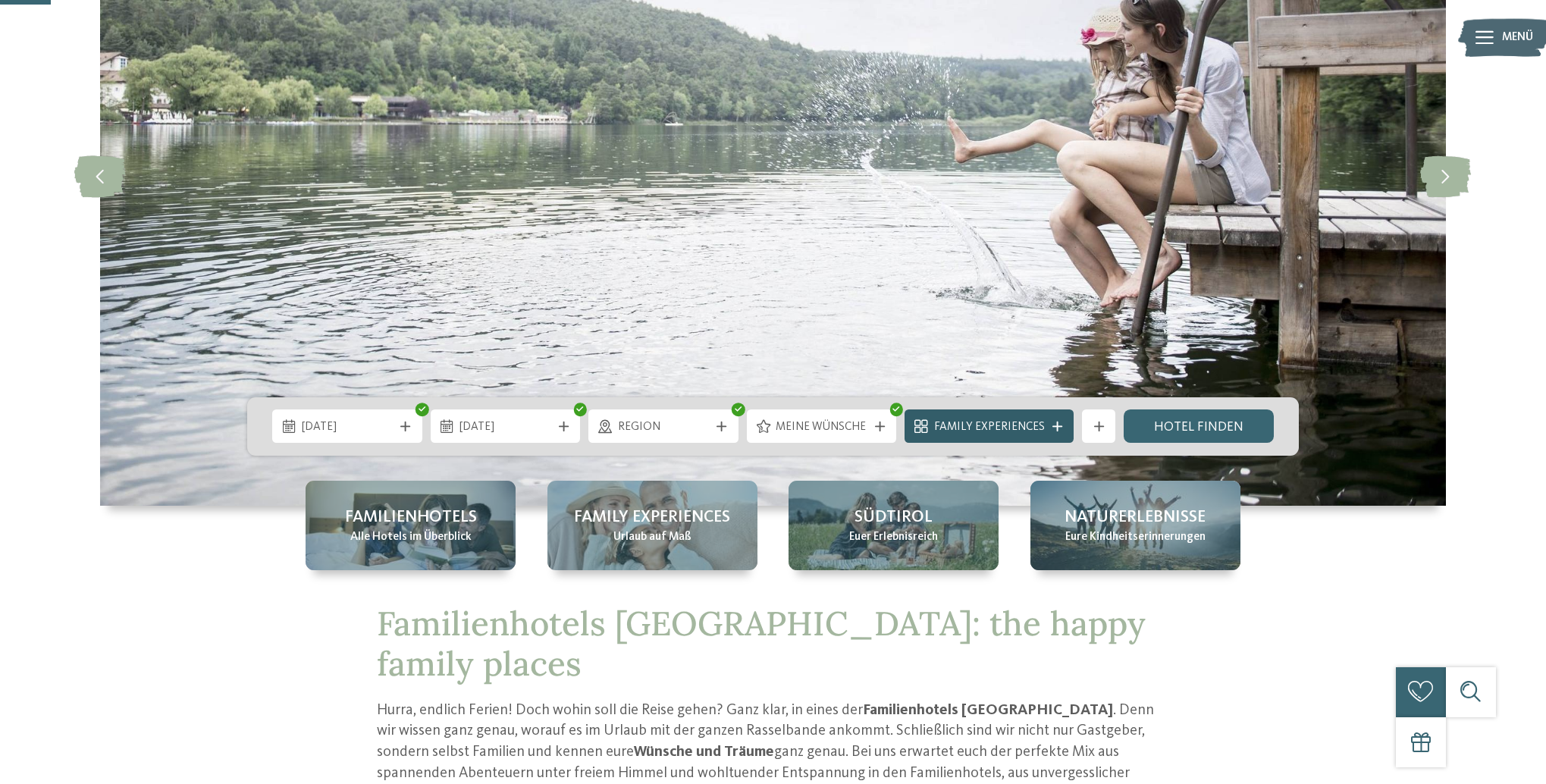
click at [1060, 423] on icon at bounding box center [1057, 426] width 10 height 10
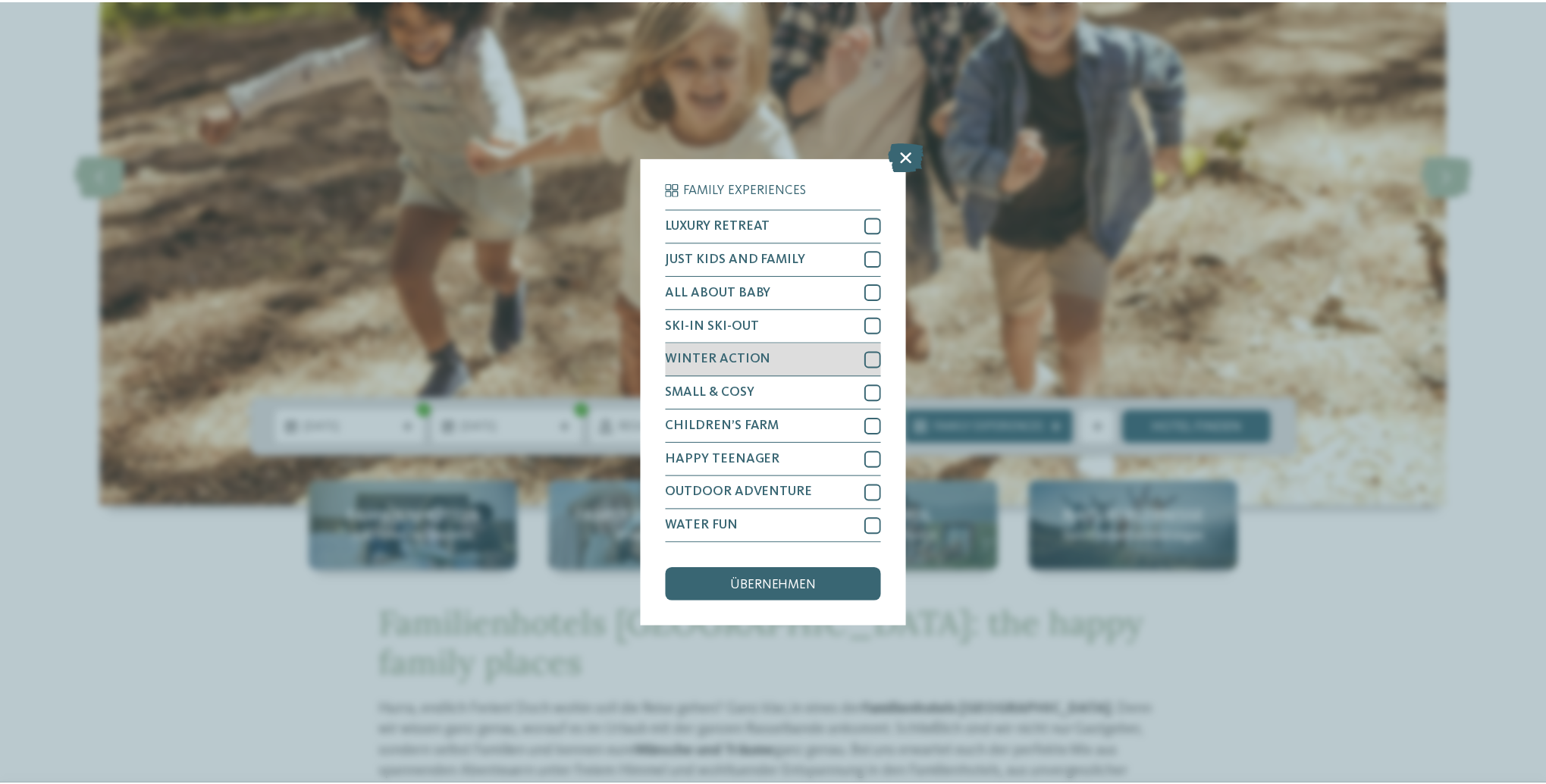
scroll to position [18, 0]
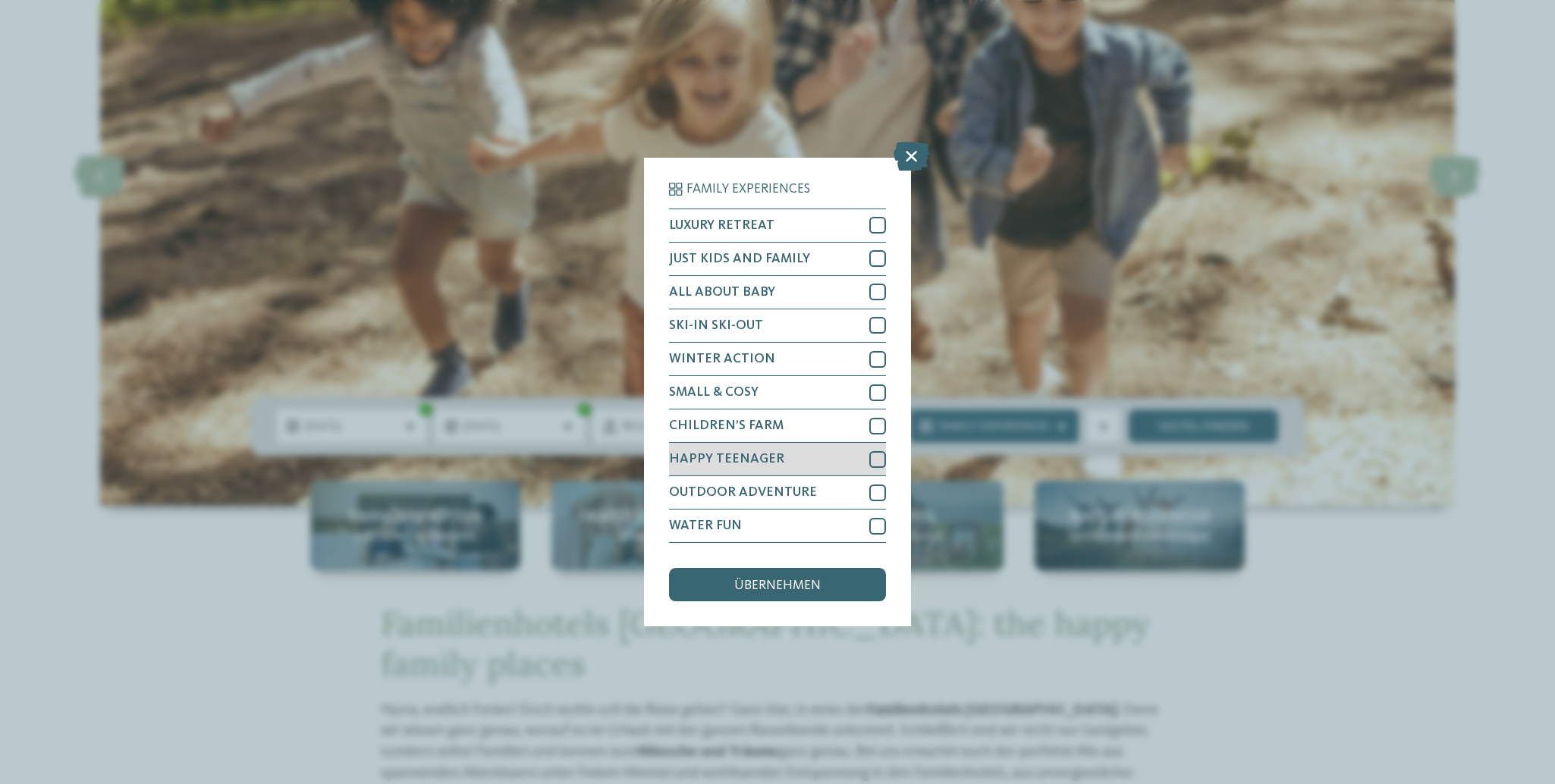
click at [869, 451] on div at bounding box center [878, 459] width 17 height 17
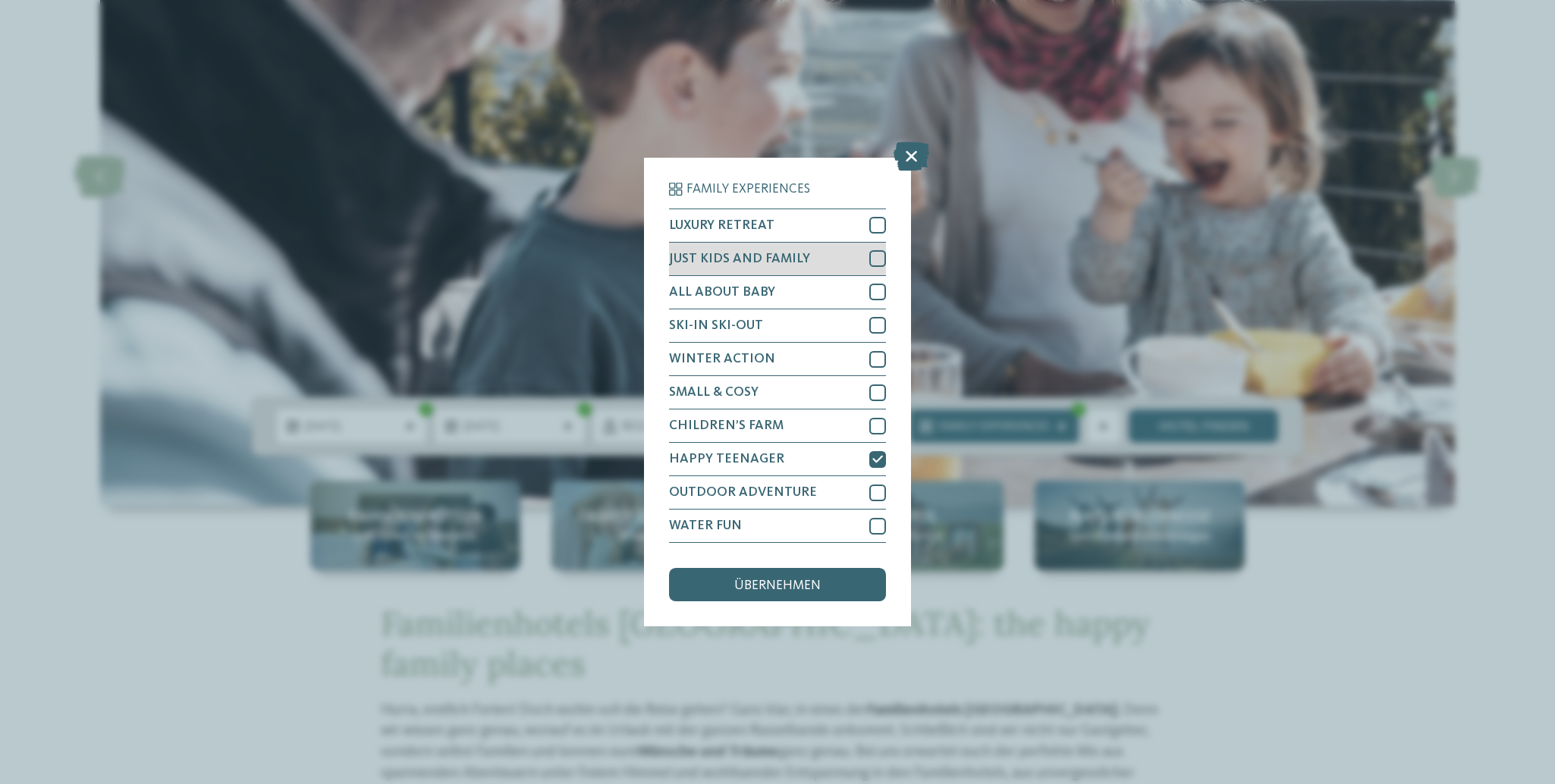
click at [869, 250] on div at bounding box center [878, 258] width 17 height 17
click at [769, 579] on span "übernehmen" at bounding box center [777, 586] width 86 height 13
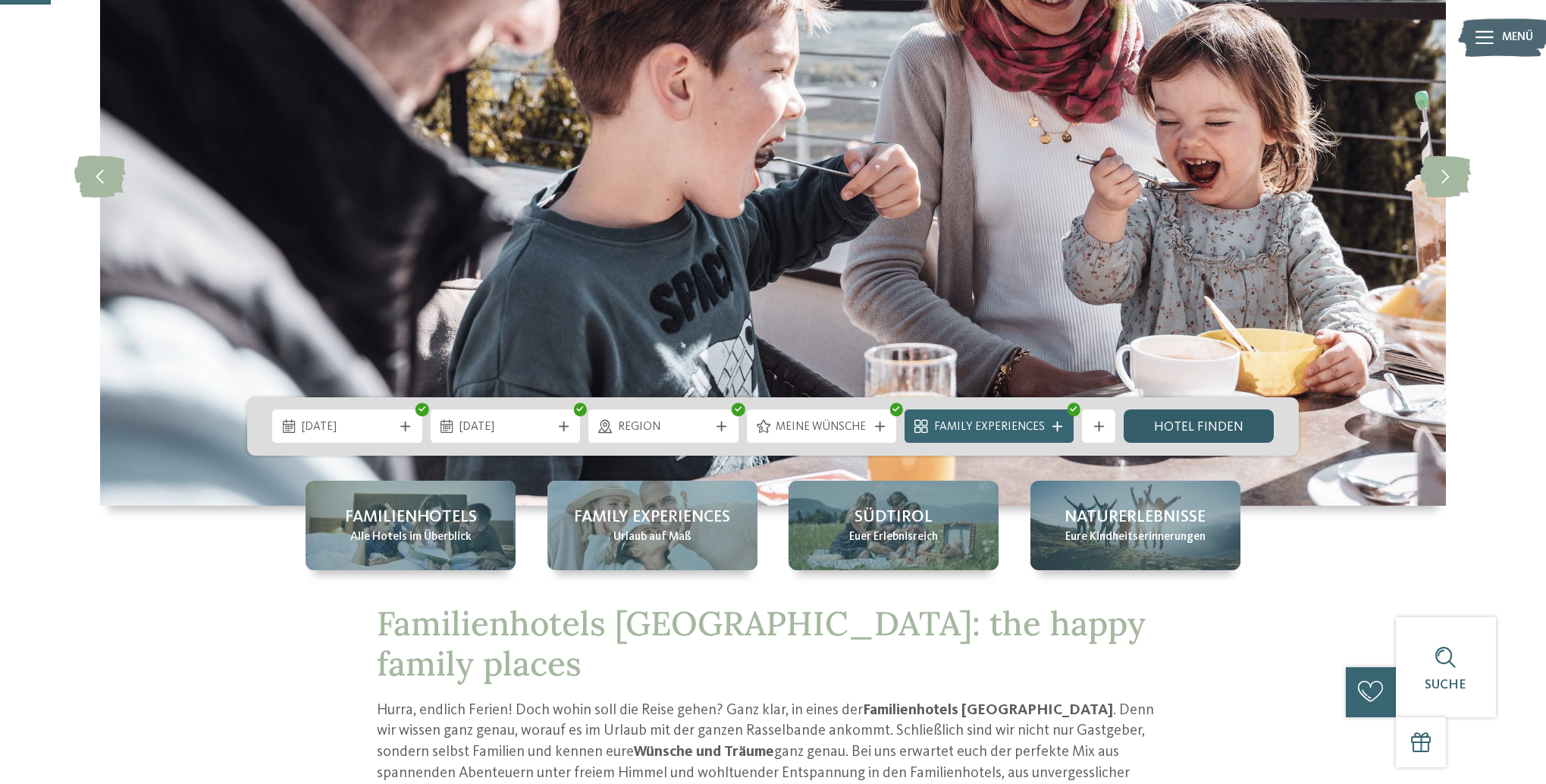
click at [1183, 421] on link "Hotel finden" at bounding box center [1198, 425] width 150 height 33
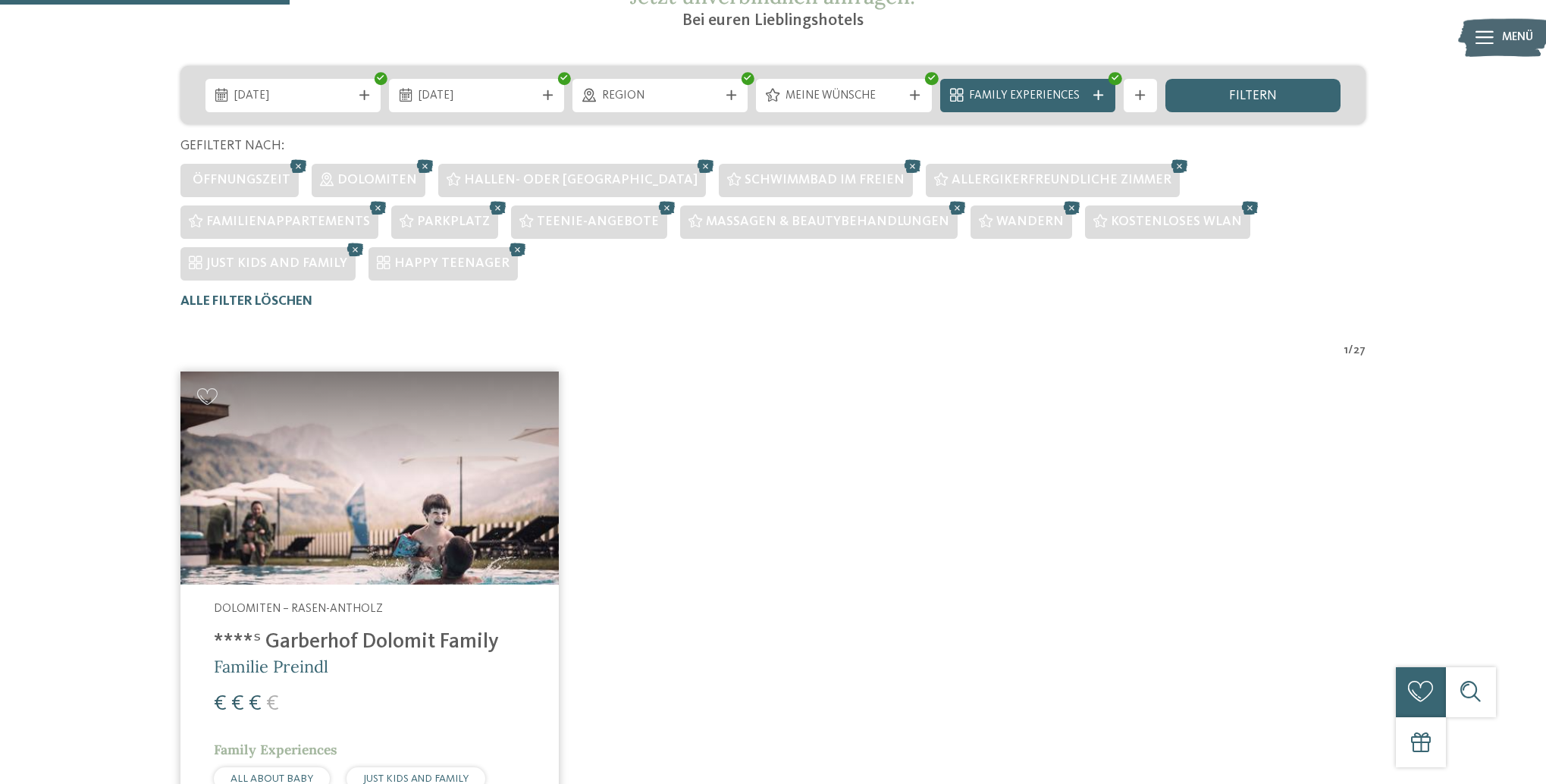
scroll to position [462, 0]
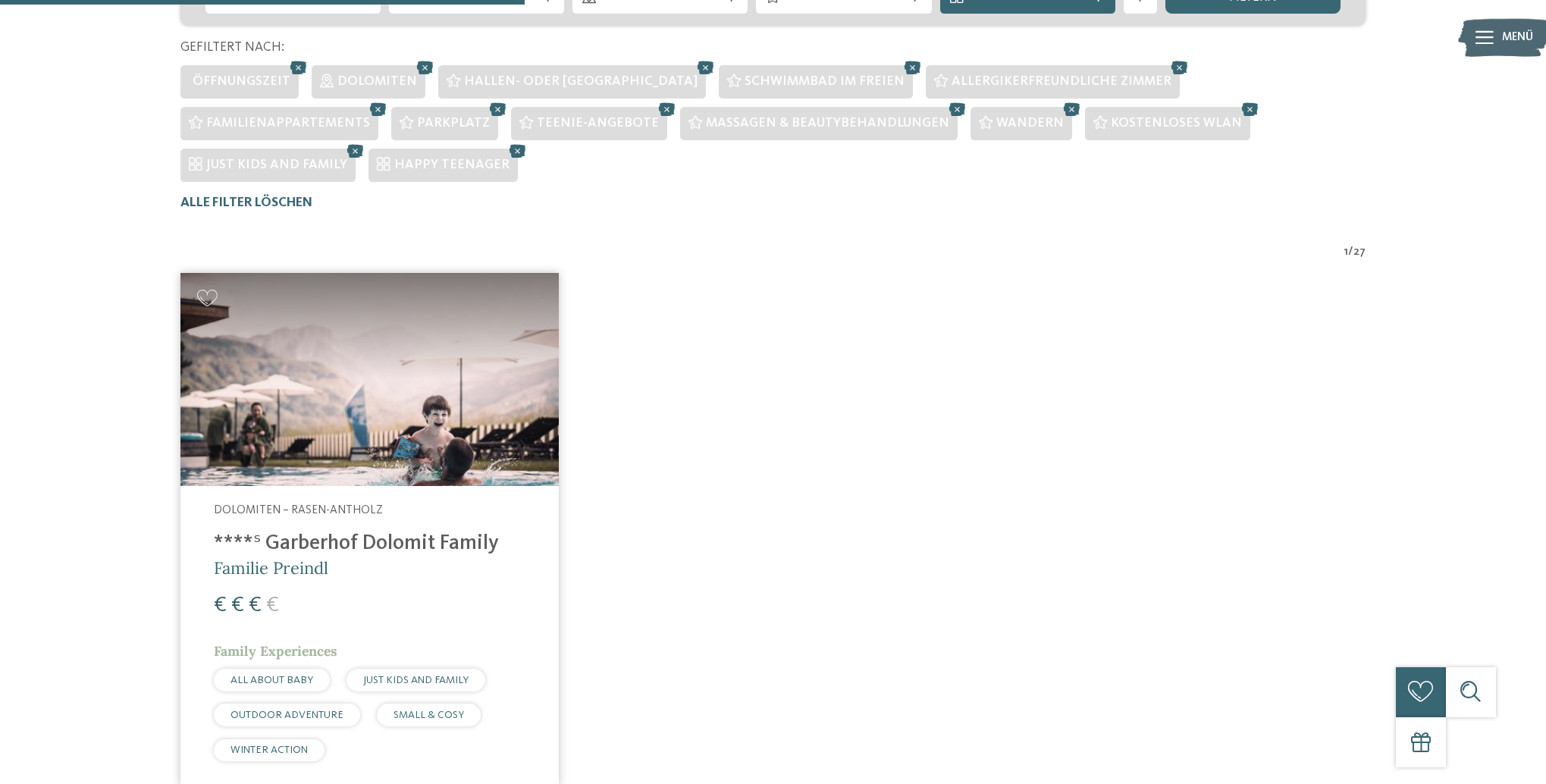
click at [321, 362] on img at bounding box center [370, 379] width 379 height 213
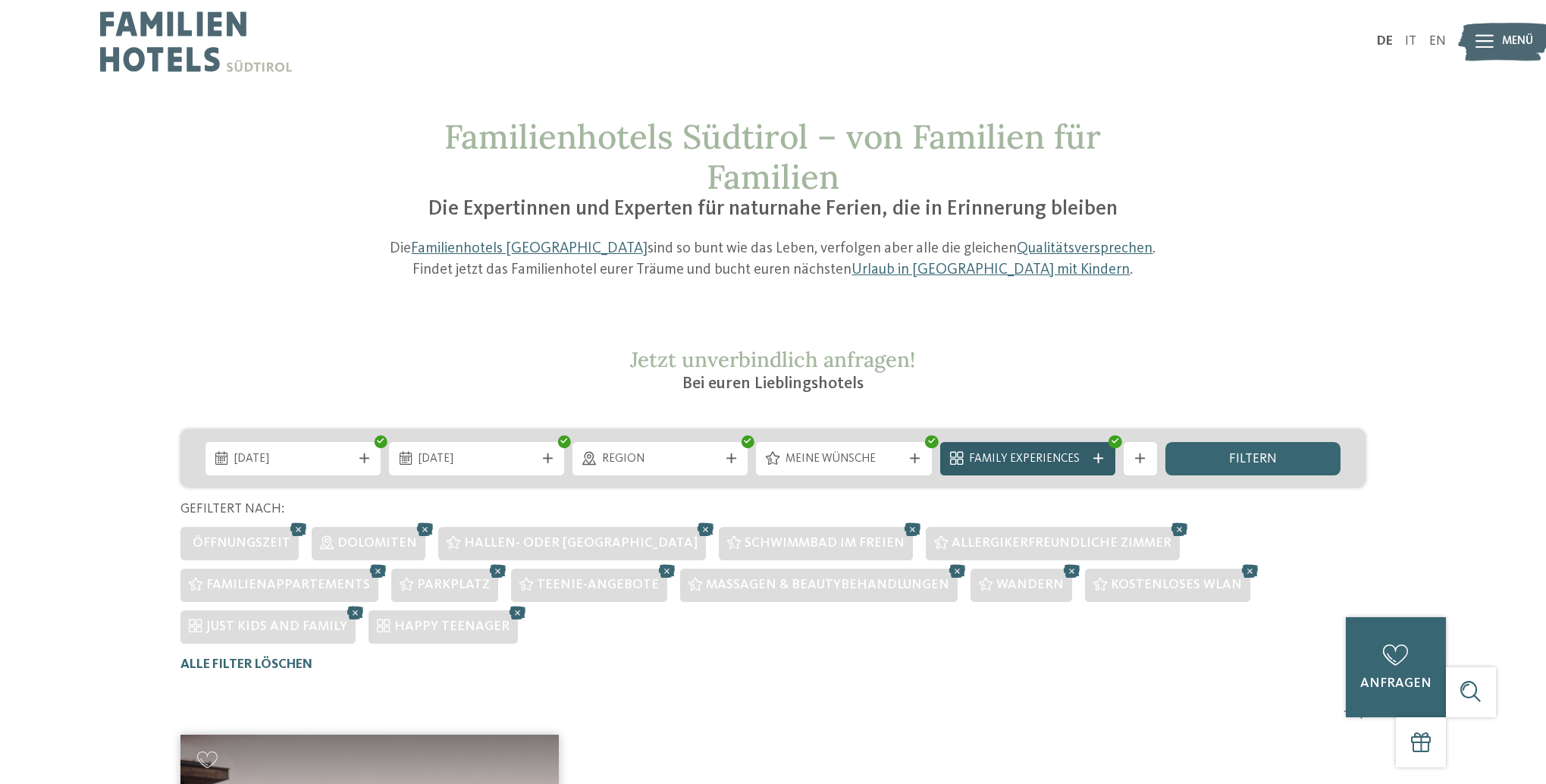
click at [1096, 457] on icon at bounding box center [1098, 457] width 10 height 10
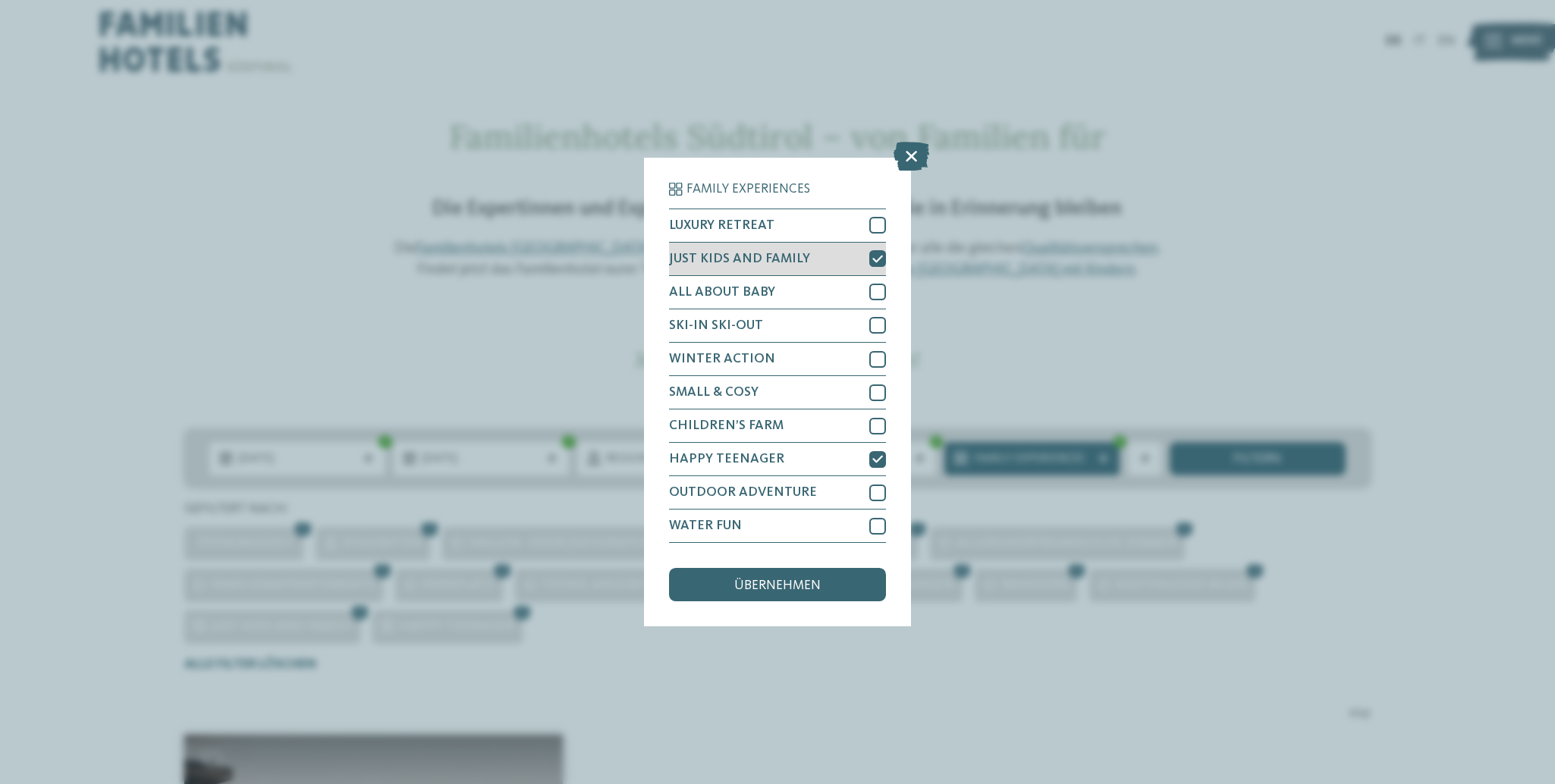
click at [872, 254] on icon at bounding box center [878, 258] width 11 height 10
click at [776, 579] on span "übernehmen" at bounding box center [777, 586] width 86 height 13
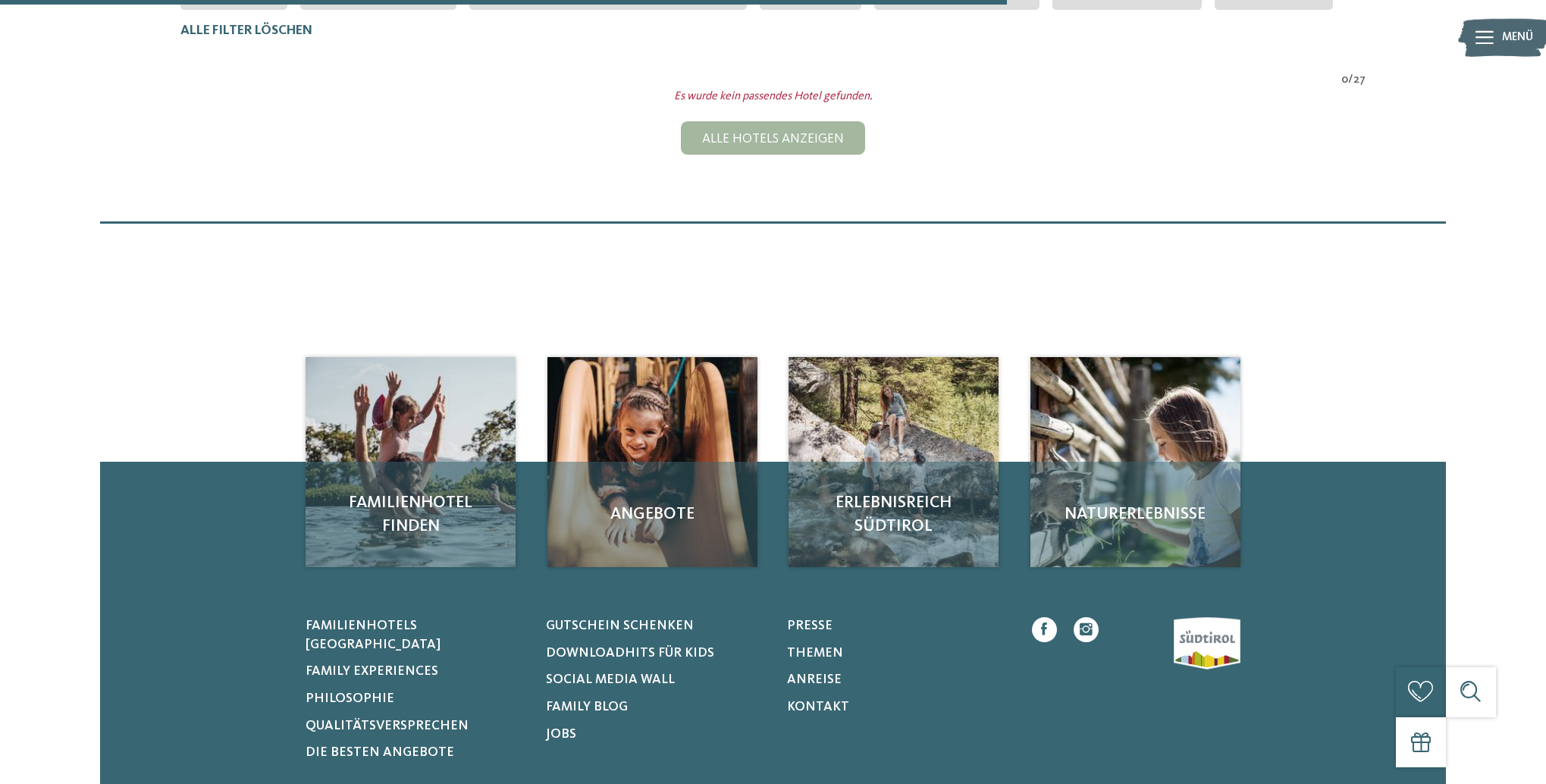
scroll to position [593, 0]
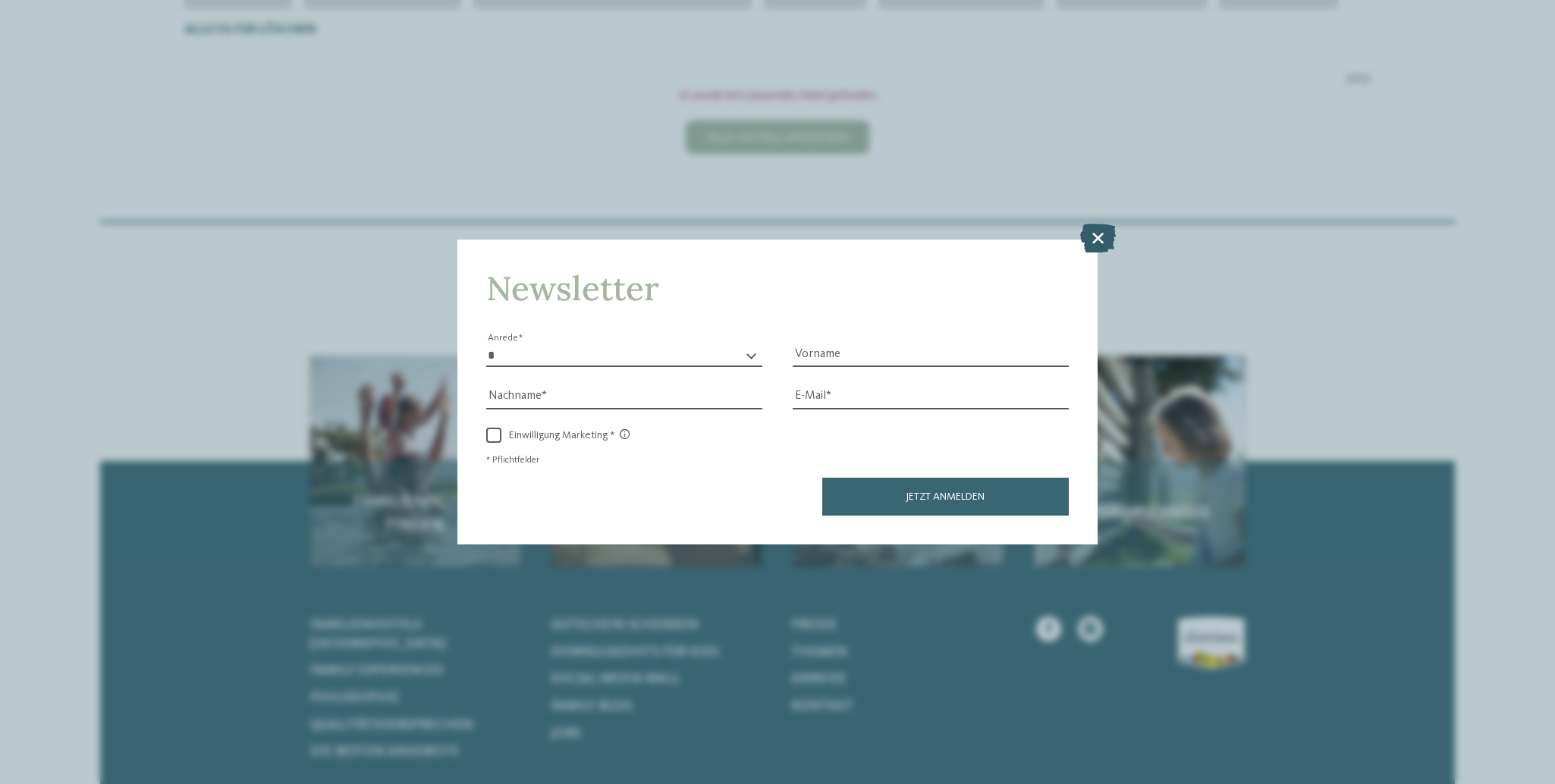
click at [1098, 223] on icon at bounding box center [1097, 238] width 36 height 29
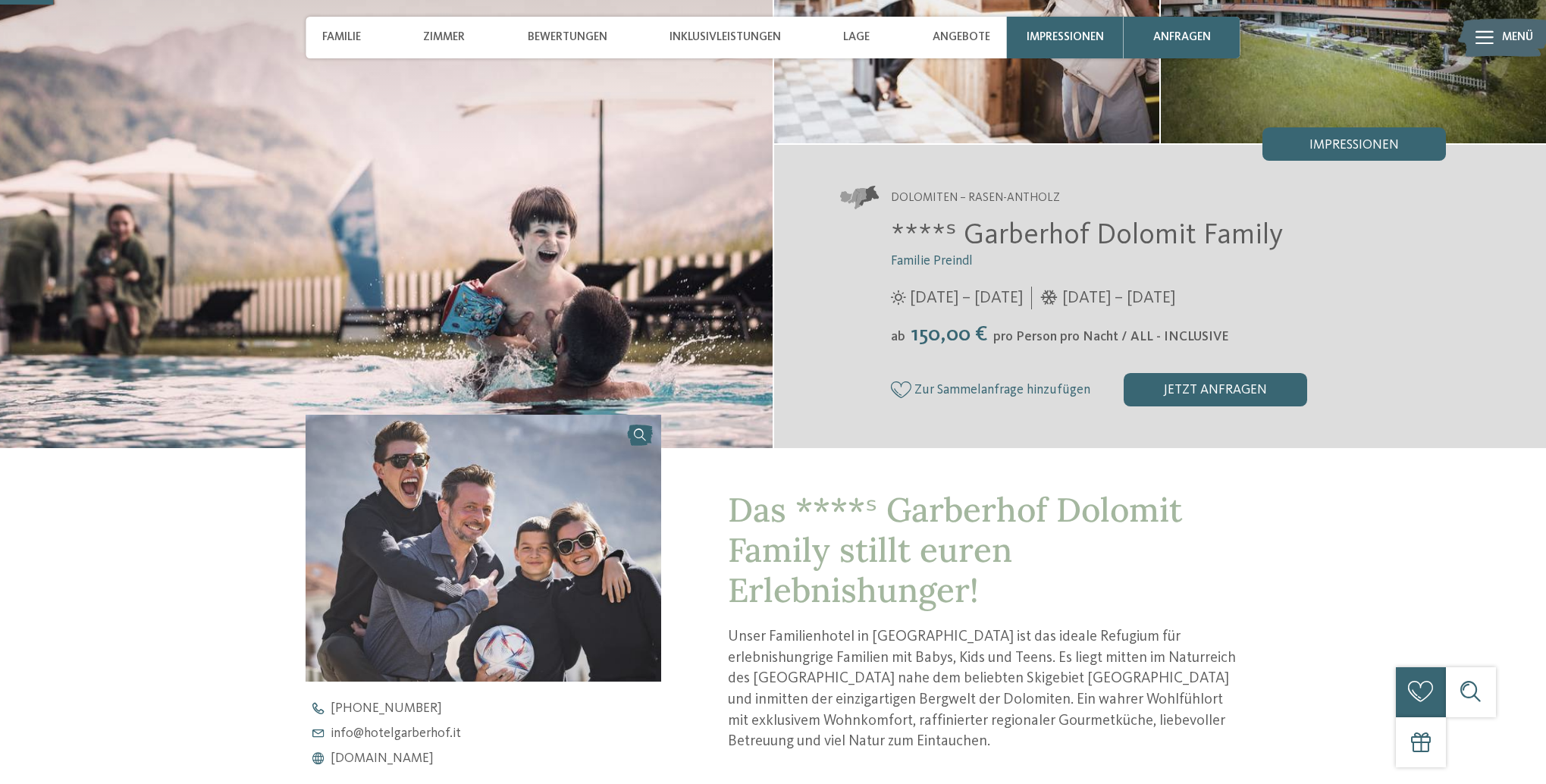
scroll to position [232, 0]
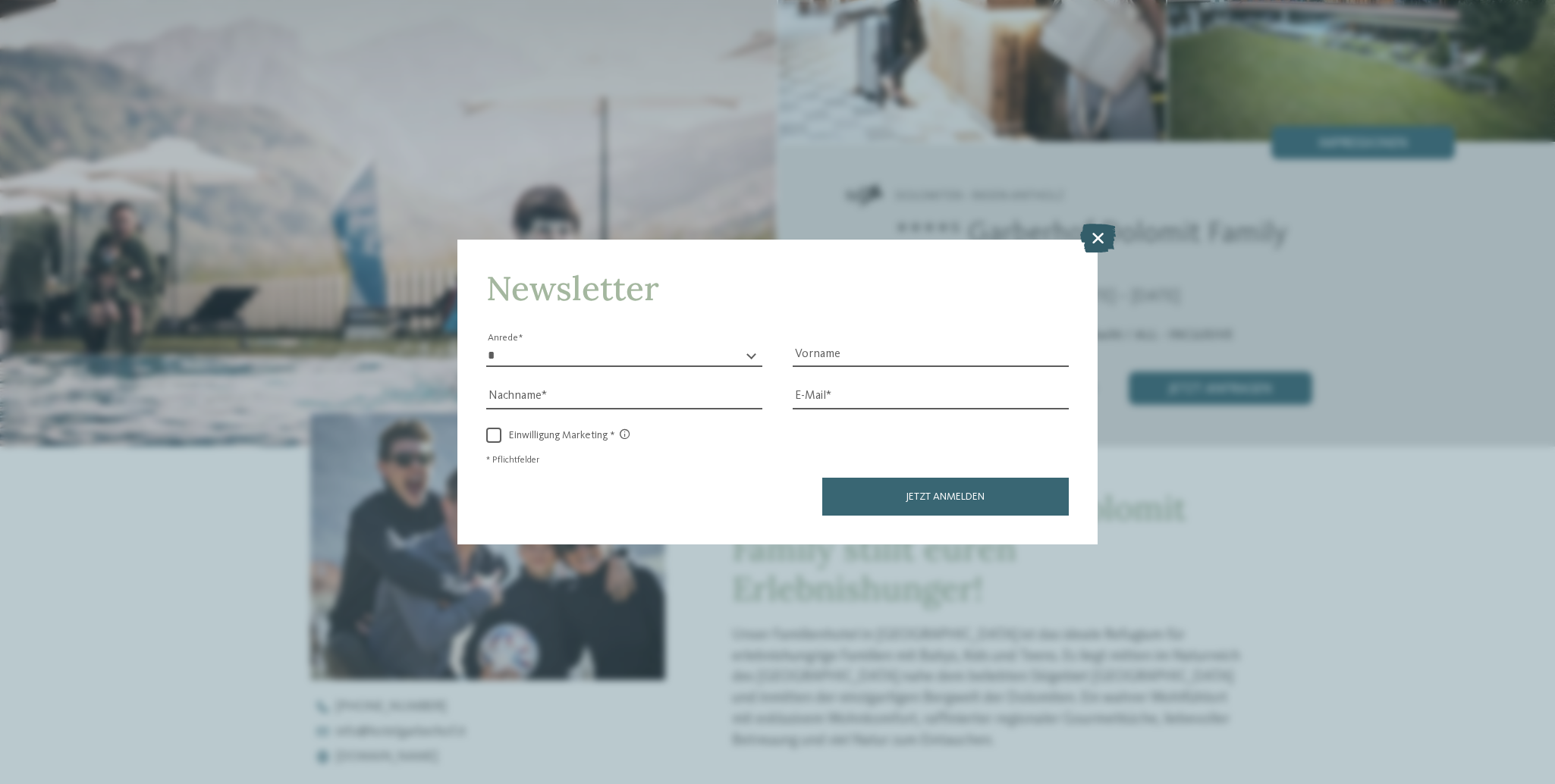
click at [1095, 223] on icon at bounding box center [1097, 238] width 36 height 29
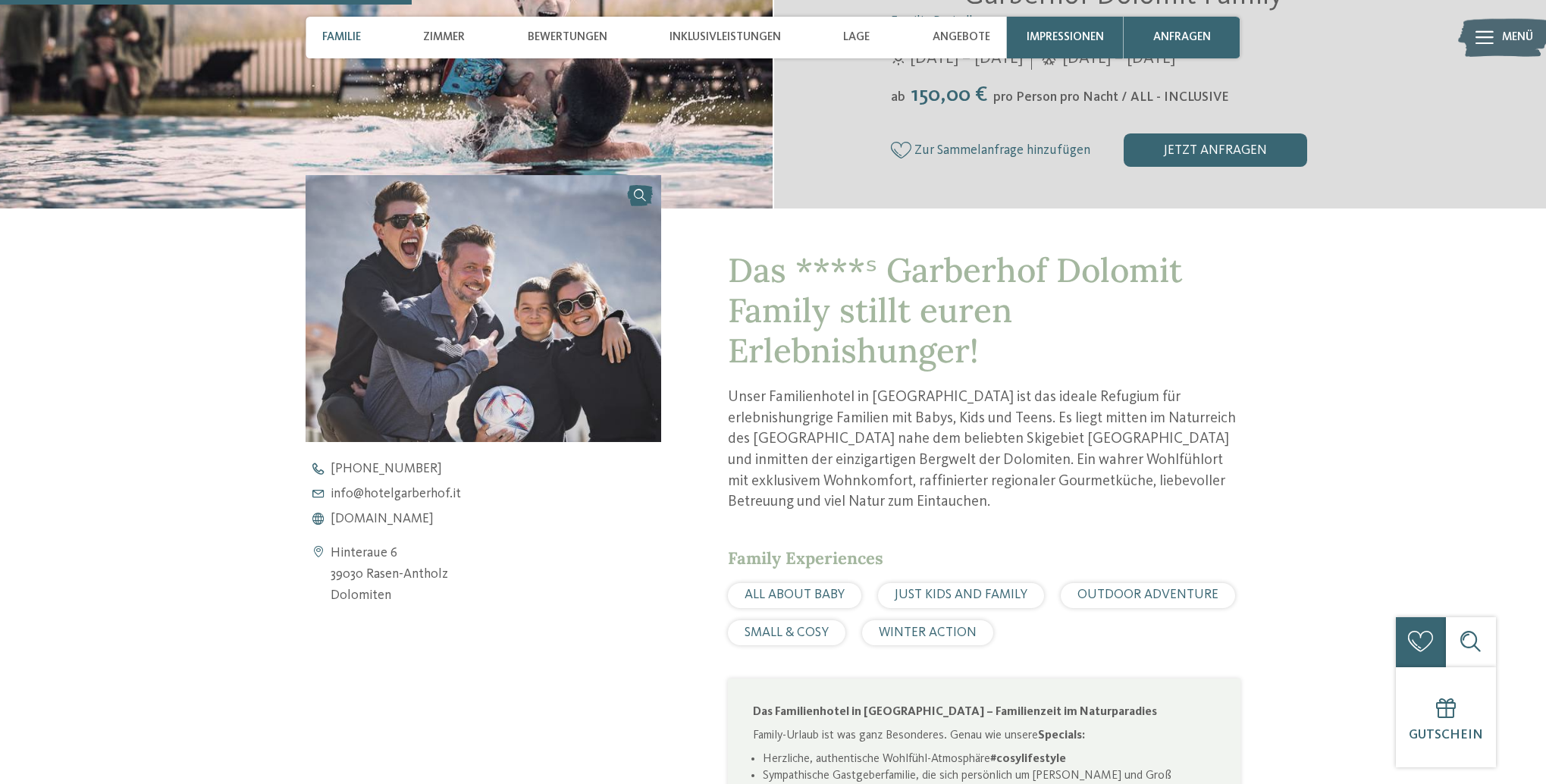
scroll to position [0, 0]
